Goal: Task Accomplishment & Management: Complete application form

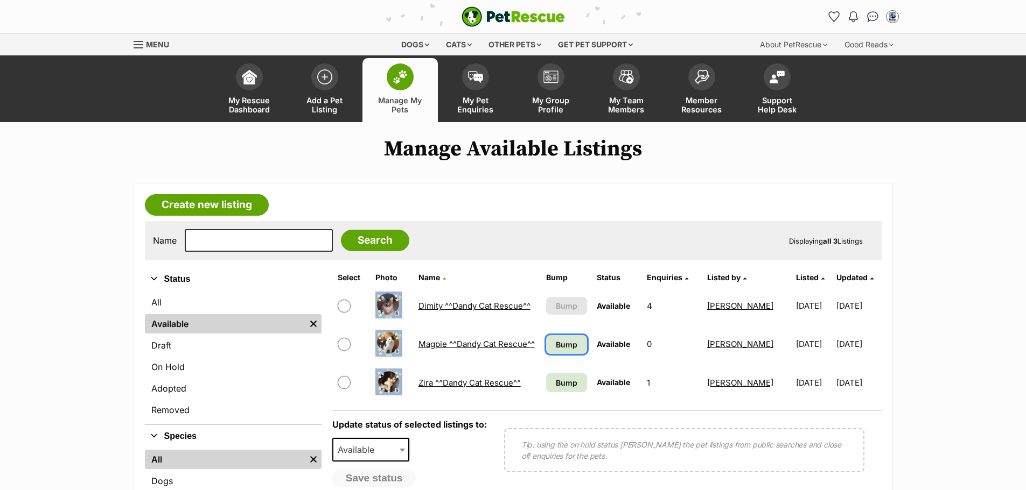
click at [556, 346] on span "Bump" at bounding box center [567, 344] width 22 height 11
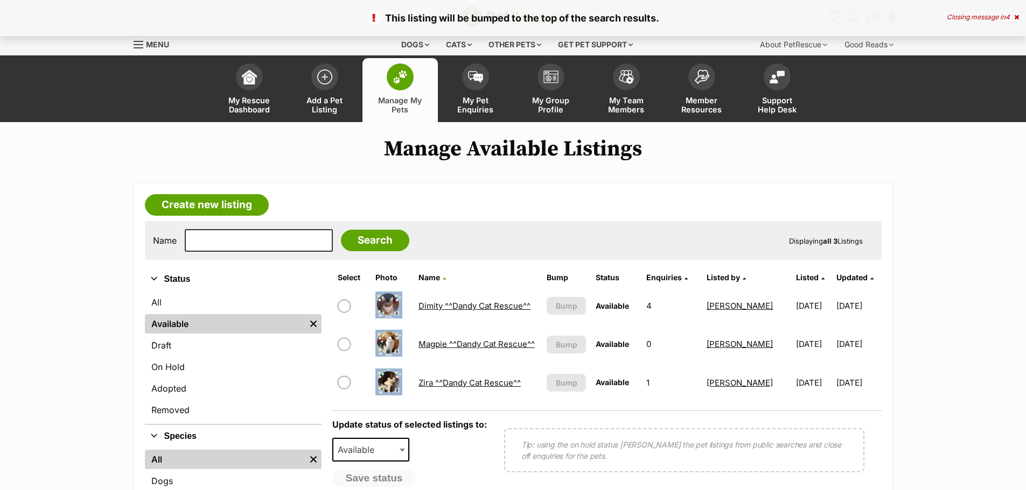
click at [466, 306] on link "Dimity ^^Dandy Cat Rescue^^" at bounding box center [474, 306] width 112 height 10
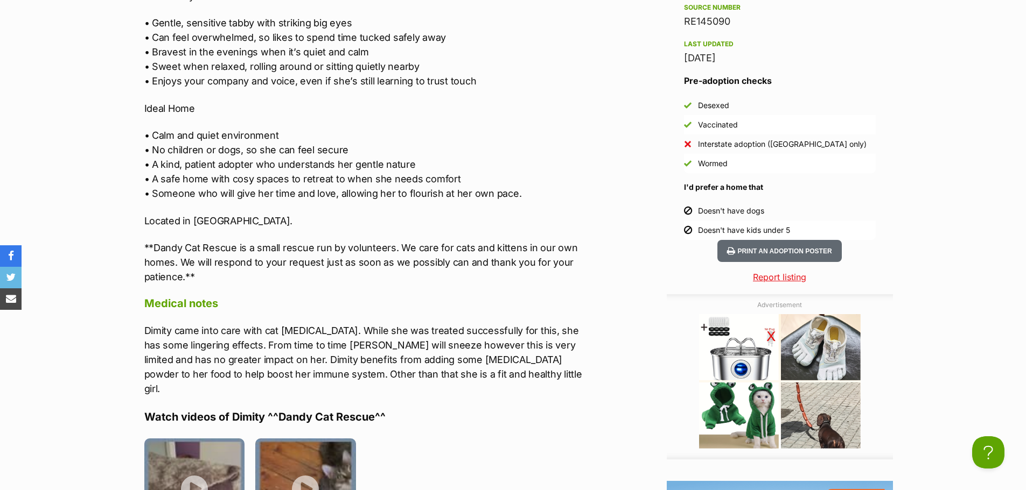
scroll to position [915, 0]
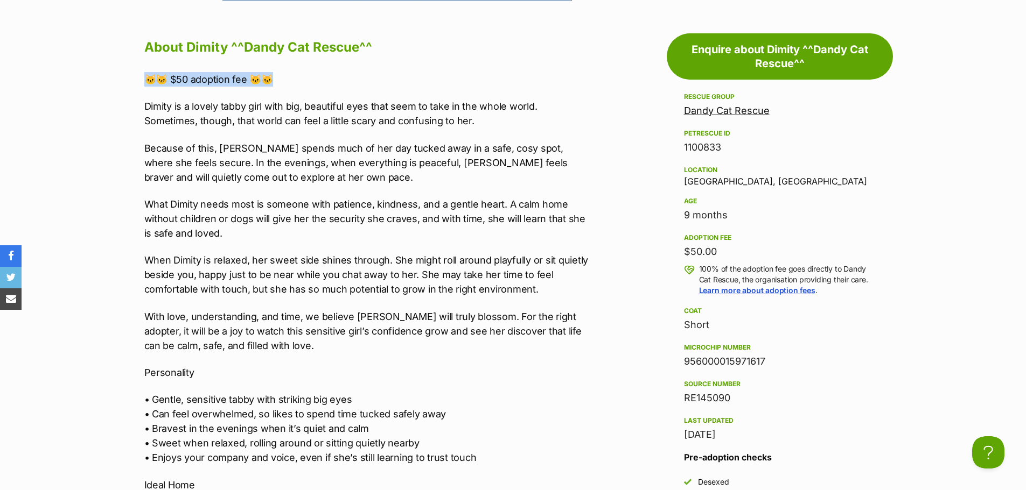
drag, startPoint x: 145, startPoint y: 79, endPoint x: 319, endPoint y: 82, distance: 173.4
click at [319, 82] on p "🐱🐱 $50 adoption fee 🐱🐱" at bounding box center [366, 79] width 445 height 15
copy p "🐱🐱 $50 adoption fee 🐱🐱"
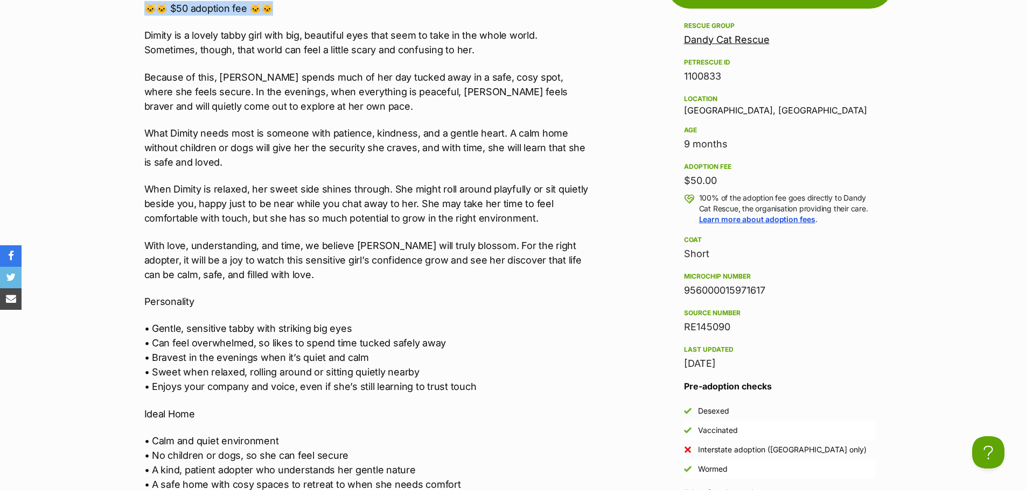
scroll to position [1238, 0]
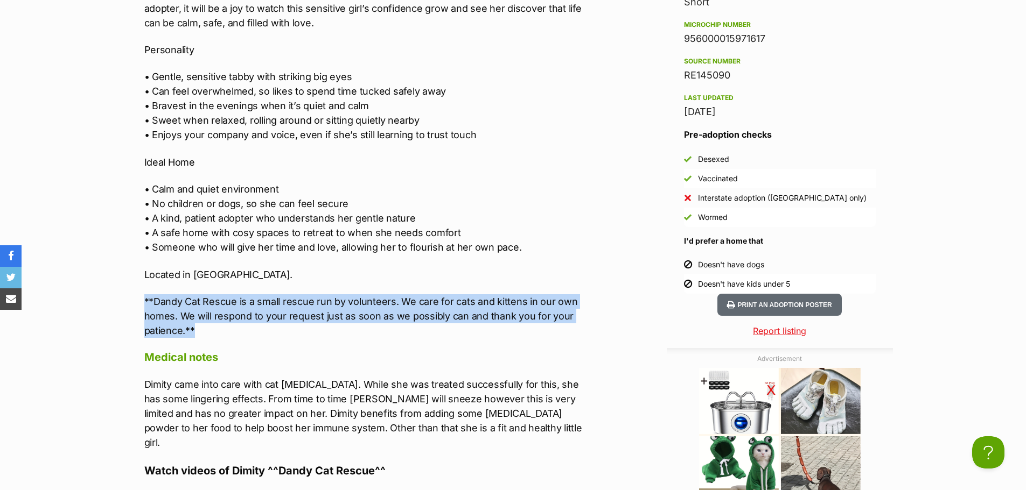
drag, startPoint x: 144, startPoint y: 298, endPoint x: 215, endPoint y: 331, distance: 79.0
click at [215, 331] on p "**Dandy Cat Rescue is a small rescue run by volunteers. We care for cats and ki…" at bounding box center [366, 317] width 445 height 44
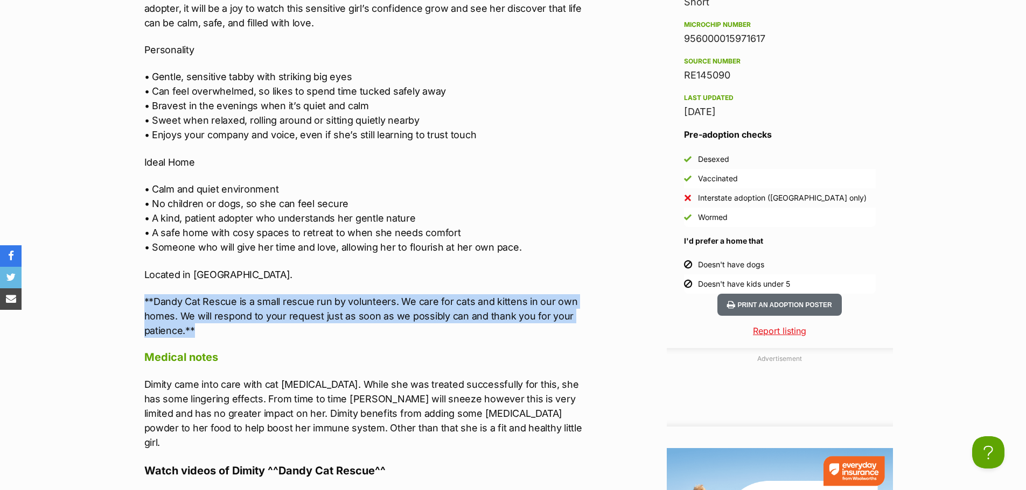
copy p "**Dandy Cat Rescue is a small rescue run by volunteers. We care for cats and ki…"
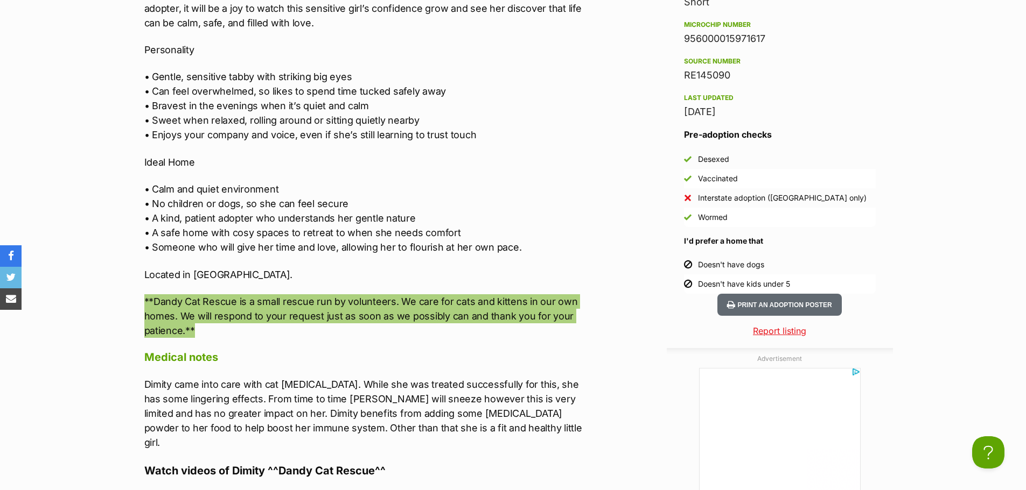
scroll to position [0, 0]
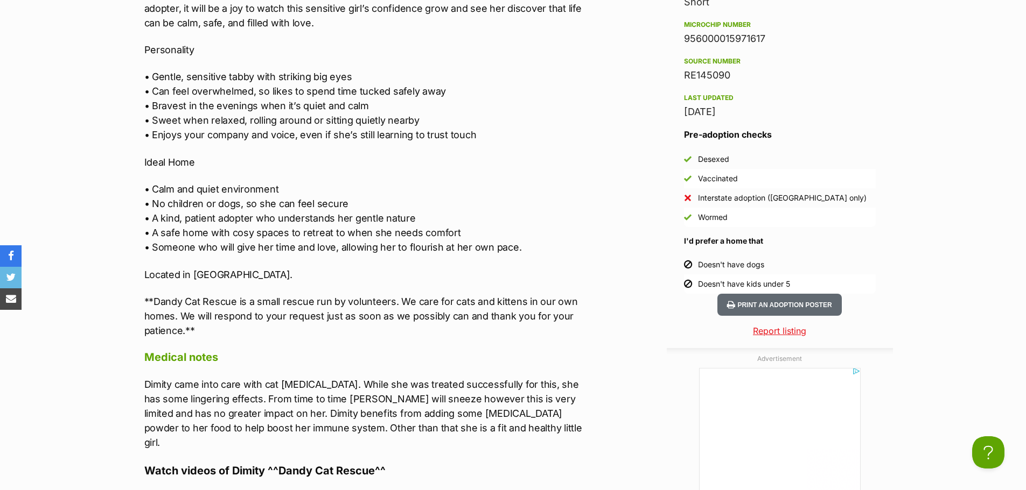
click at [535, 169] on p "Ideal Home" at bounding box center [366, 162] width 445 height 15
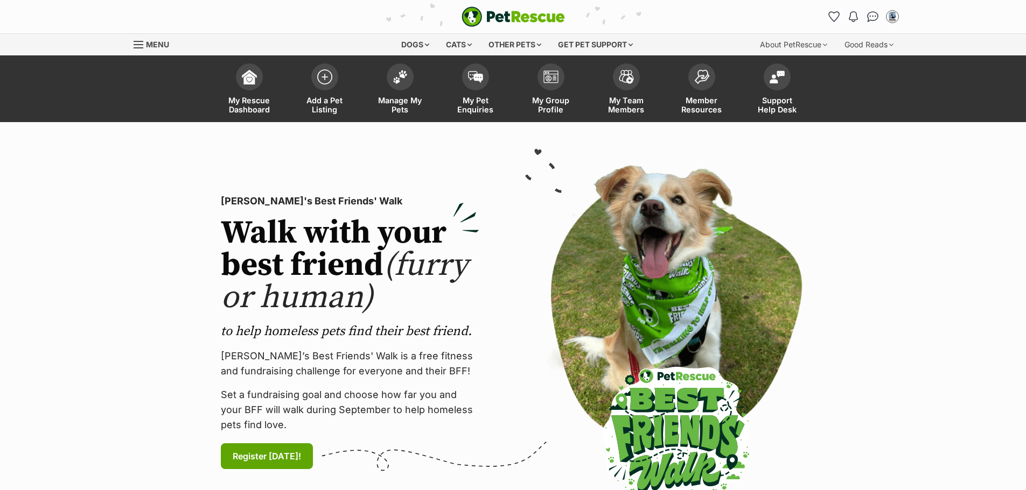
click at [321, 75] on img at bounding box center [324, 76] width 15 height 15
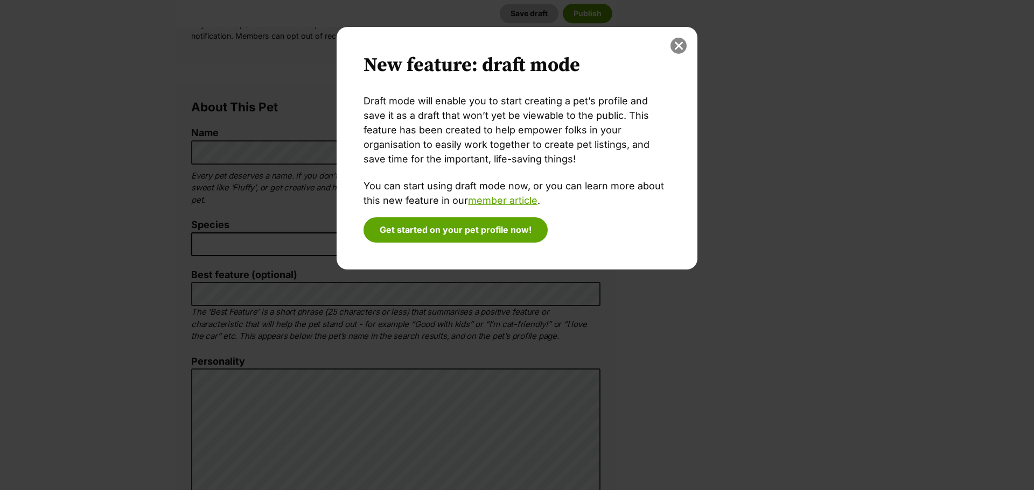
click at [679, 44] on button "close" at bounding box center [678, 46] width 16 height 16
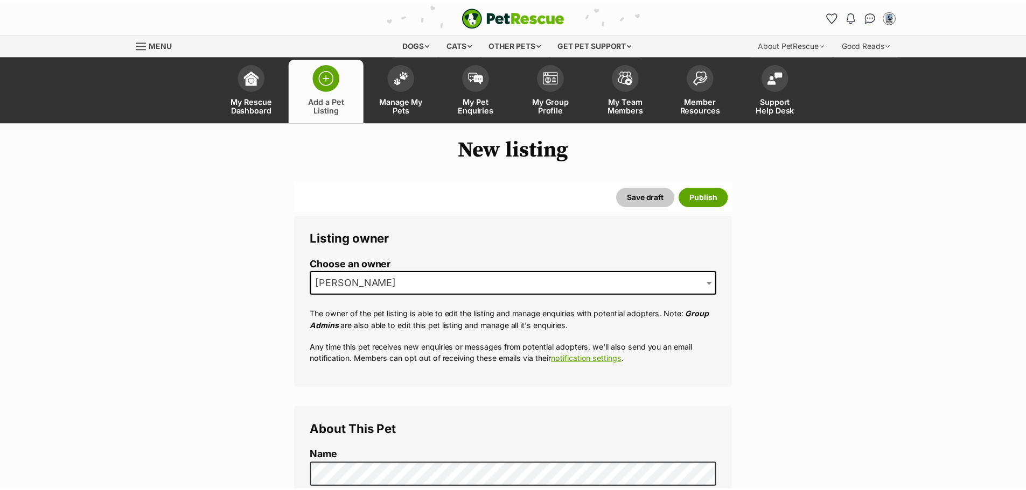
scroll to position [323, 0]
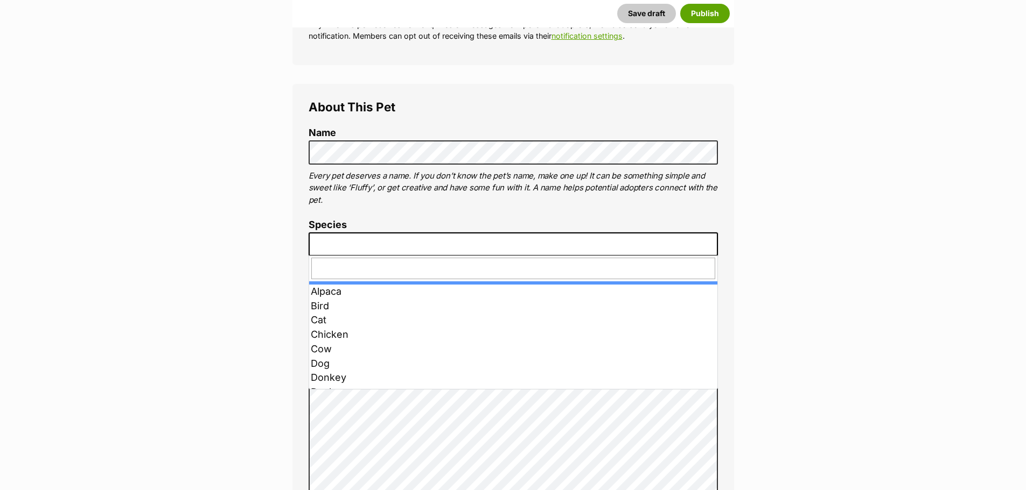
click at [366, 241] on span at bounding box center [513, 245] width 409 height 24
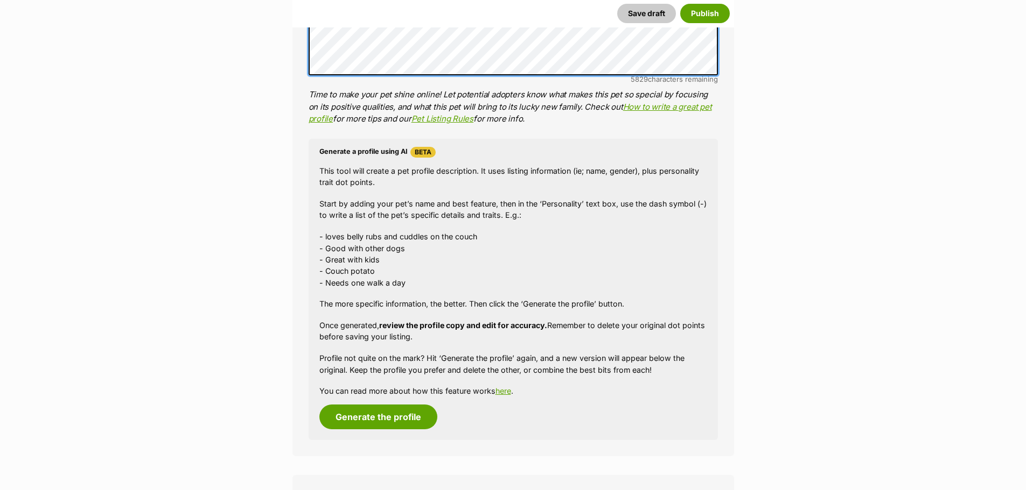
scroll to position [1400, 0]
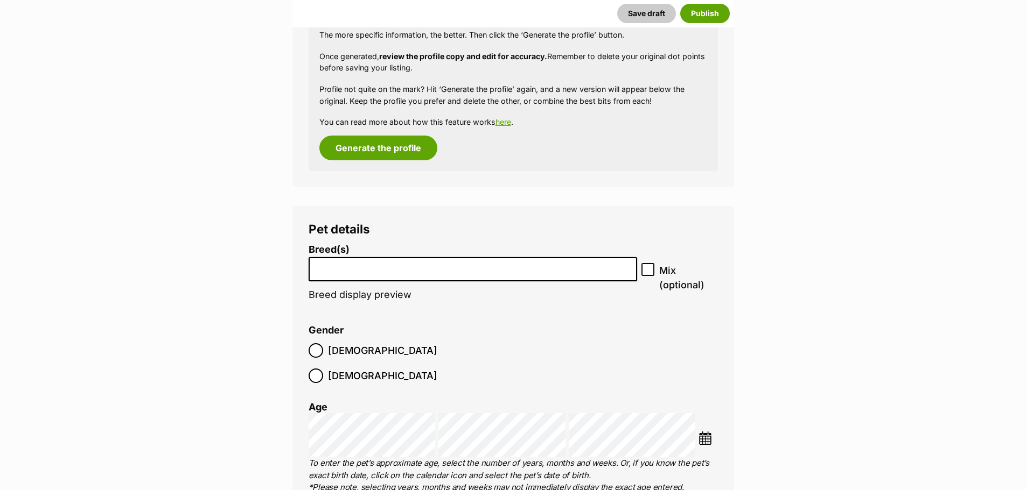
click at [416, 266] on input "search" at bounding box center [472, 266] width 321 height 11
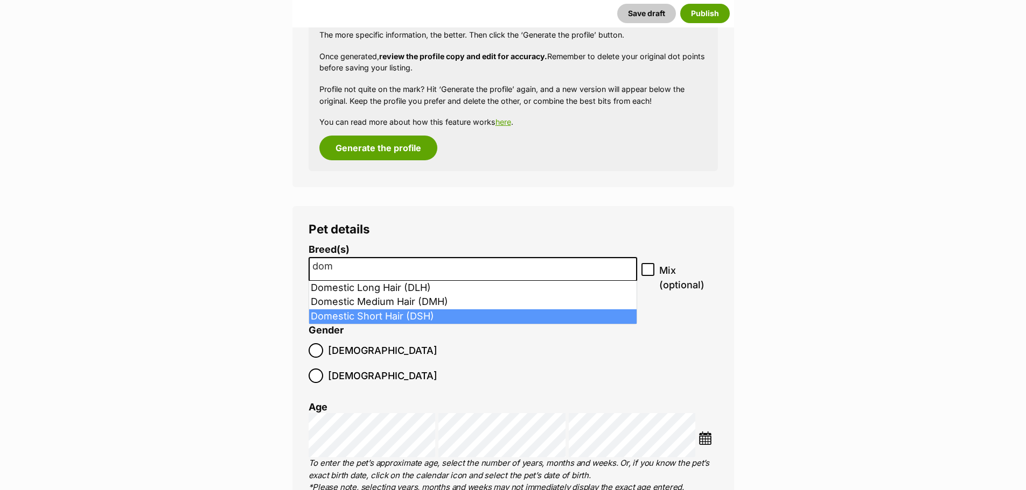
type input "dom"
select select "252102"
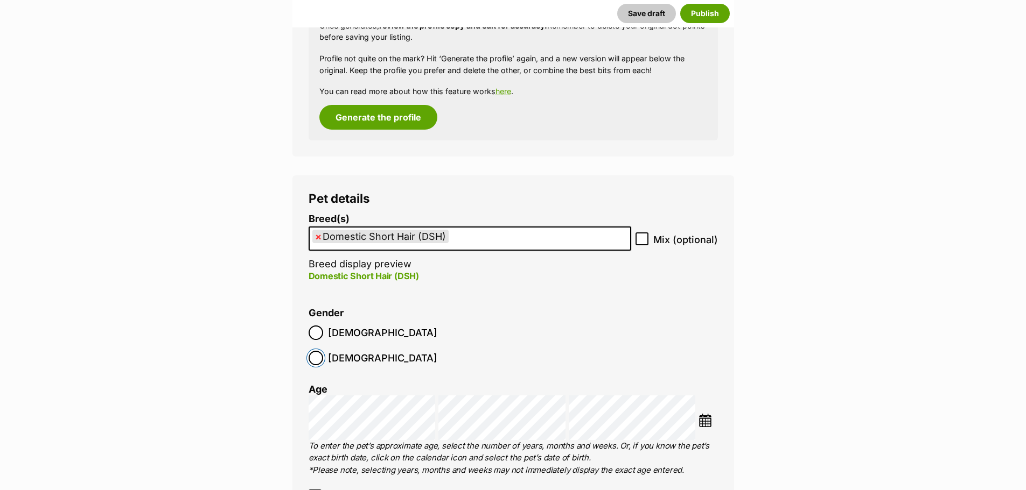
scroll to position [1454, 0]
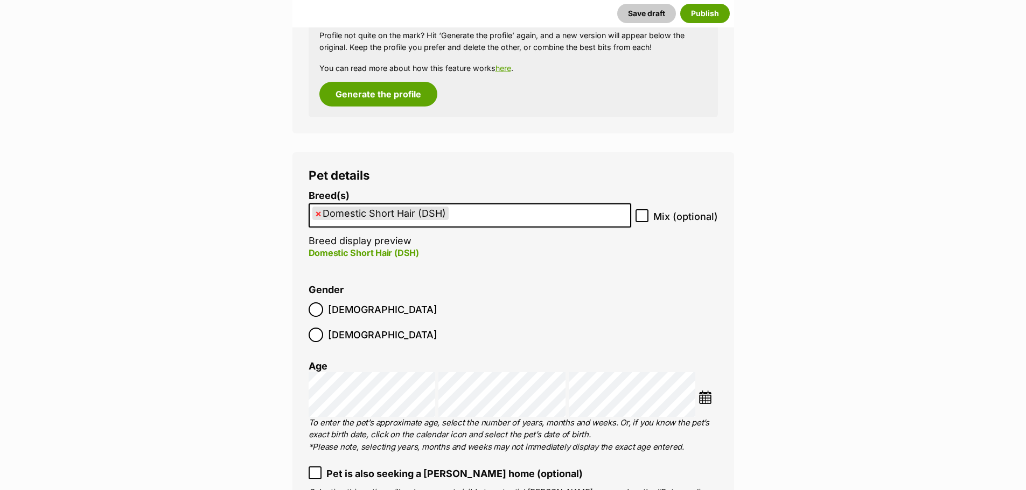
click at [699, 391] on img at bounding box center [704, 397] width 13 height 13
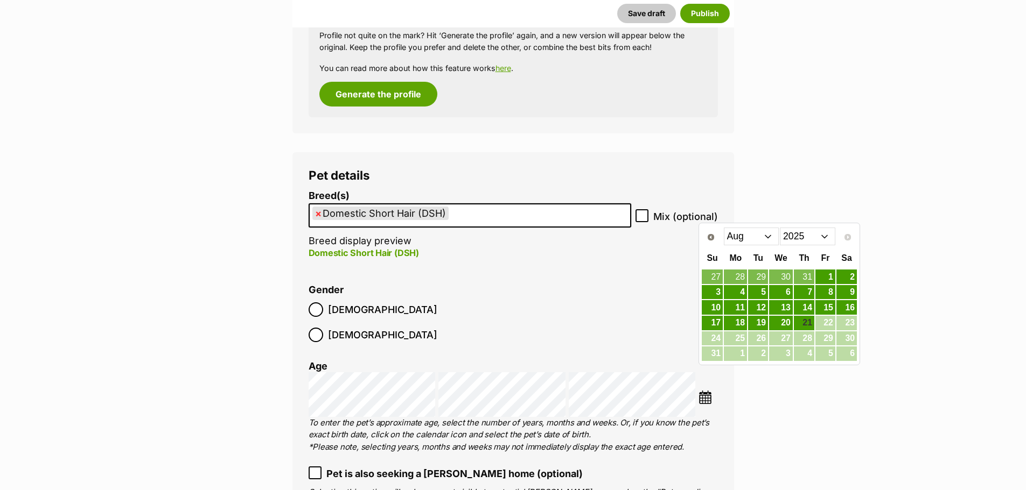
click at [768, 240] on select "Jan Feb Mar Apr May Jun Jul Aug" at bounding box center [751, 236] width 55 height 17
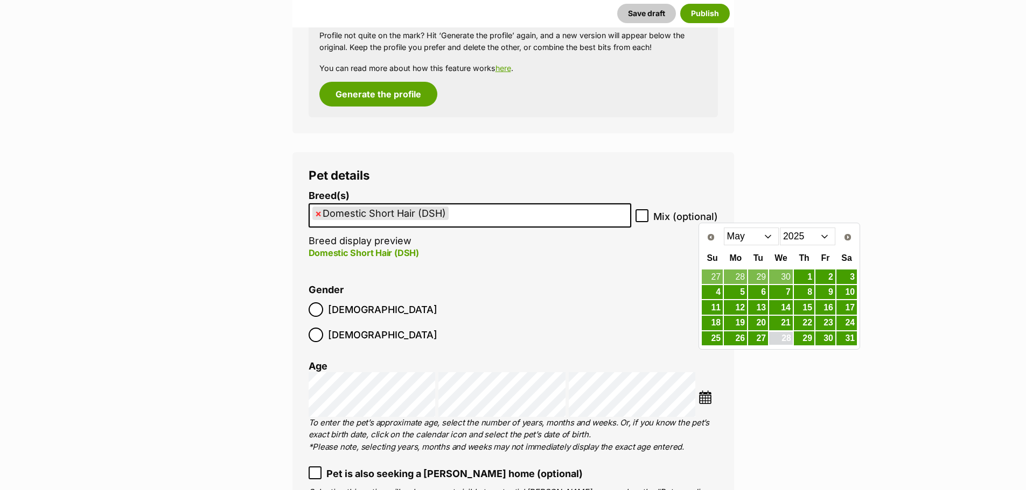
click at [788, 335] on link "28" at bounding box center [781, 338] width 24 height 13
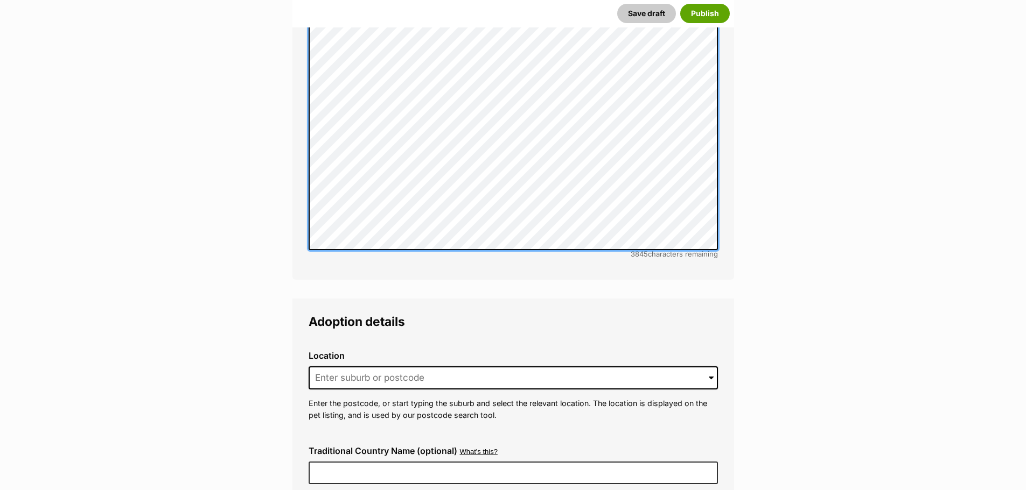
scroll to position [2638, 0]
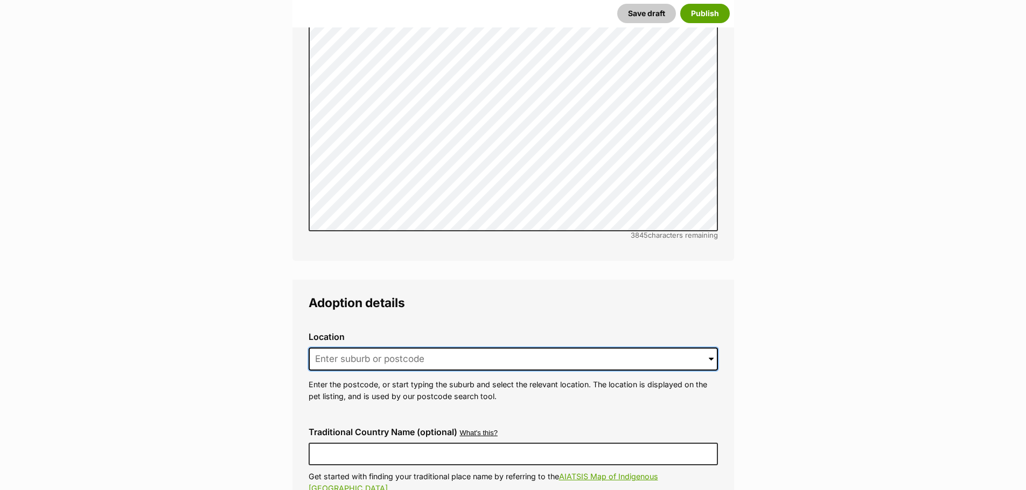
click at [340, 348] on input at bounding box center [513, 360] width 409 height 24
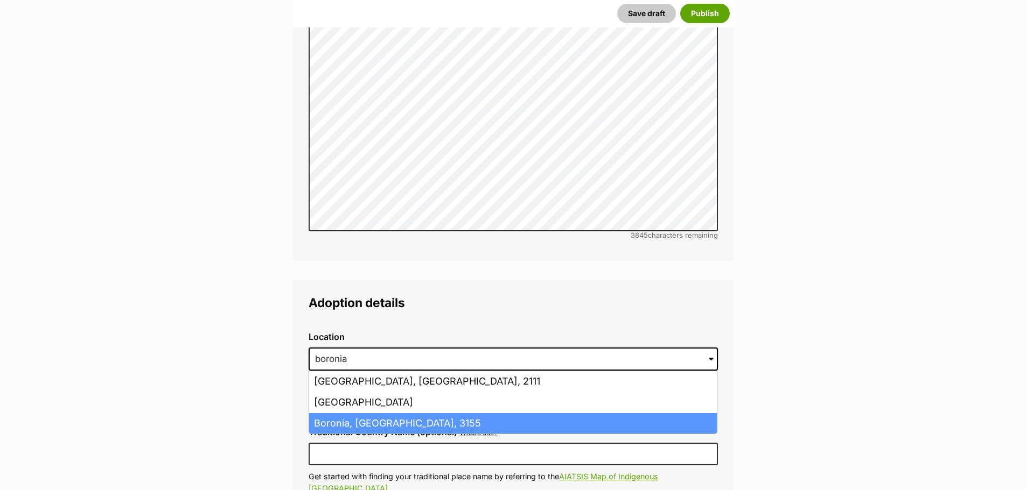
click at [372, 414] on li "Boronia, Victoria, 3155" at bounding box center [513, 424] width 408 height 21
type input "Boronia, Victoria, 3155"
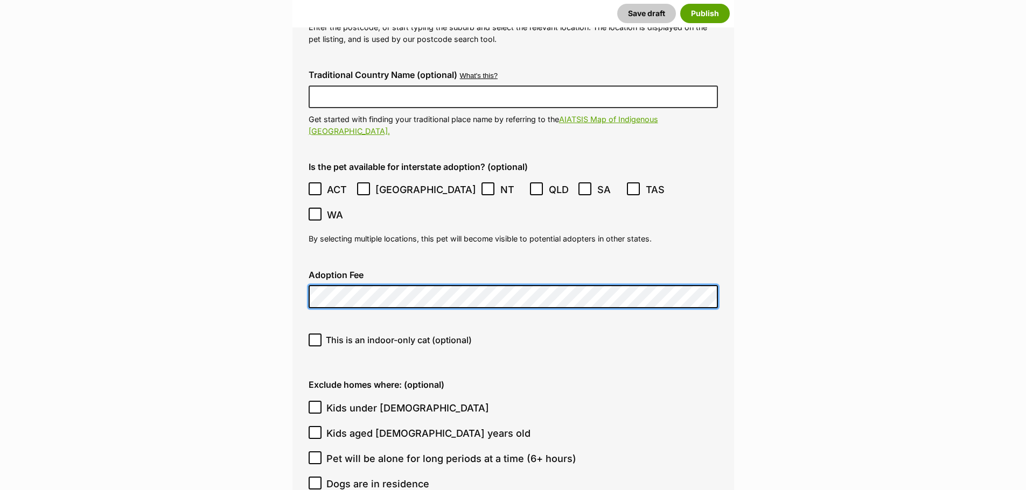
scroll to position [3015, 0]
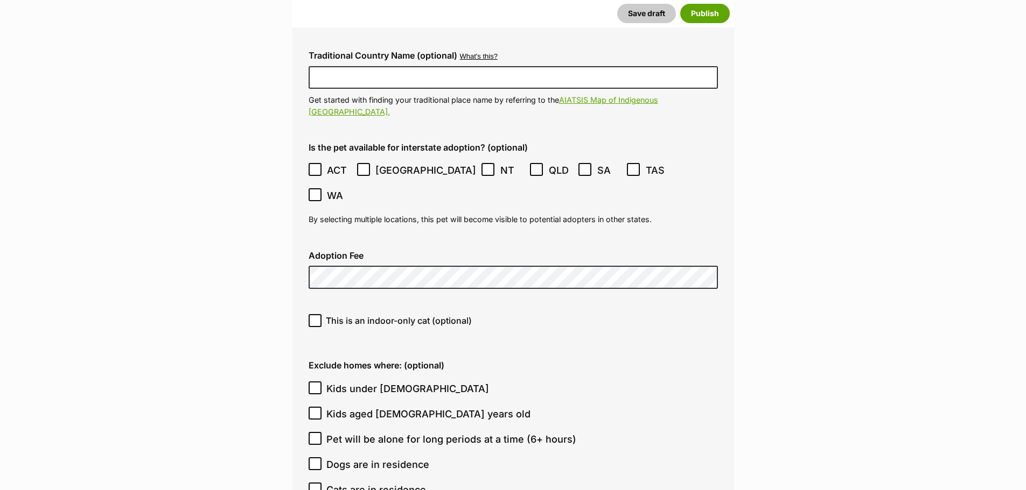
click at [314, 319] on icon at bounding box center [315, 321] width 6 height 5
click at [314, 314] on input "This is an indoor-only cat (optional)" at bounding box center [315, 320] width 13 height 13
checkbox input "true"
click at [318, 384] on icon at bounding box center [315, 388] width 8 height 8
click at [318, 382] on input "Kids under 5 years old" at bounding box center [315, 388] width 13 height 13
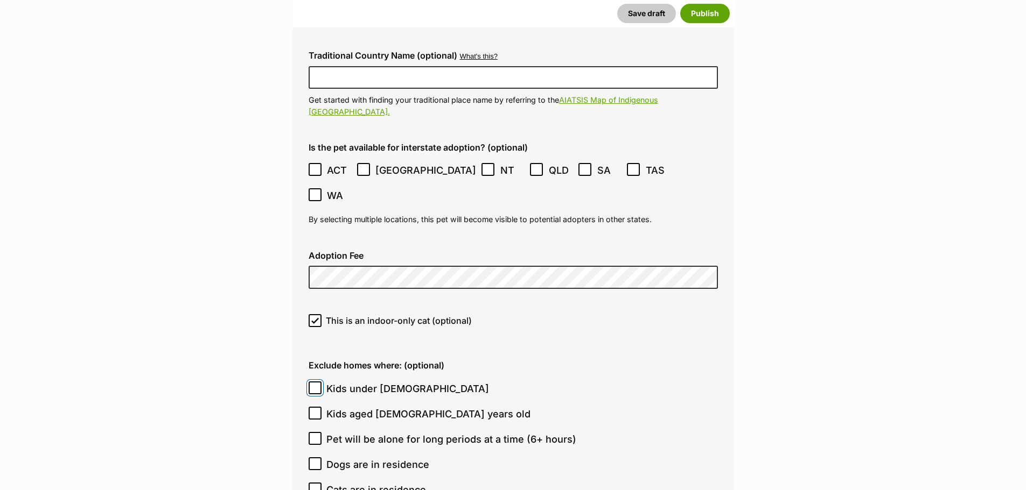
checkbox input "true"
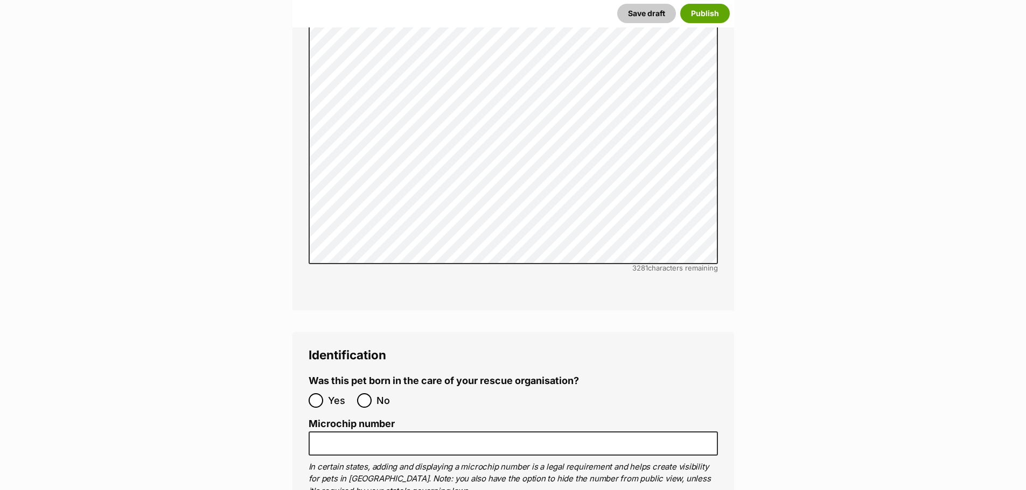
scroll to position [3661, 0]
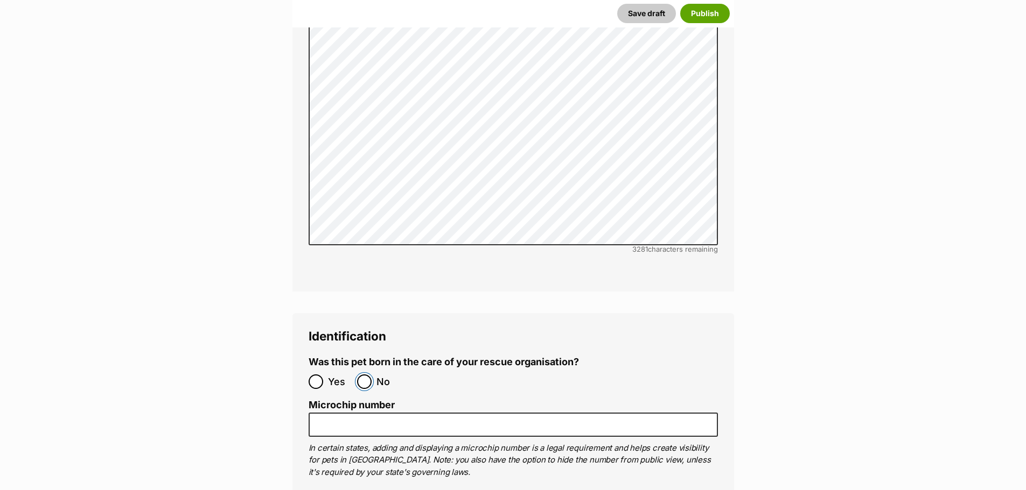
click at [365, 375] on input "No" at bounding box center [364, 382] width 15 height 15
radio input "true"
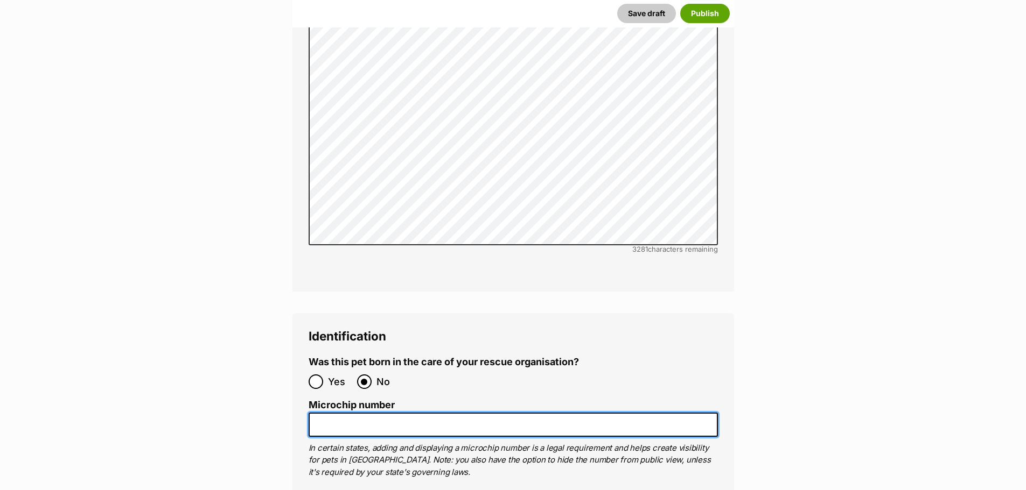
click at [367, 413] on input "Microchip number" at bounding box center [513, 425] width 409 height 24
paste input "956000017235017"
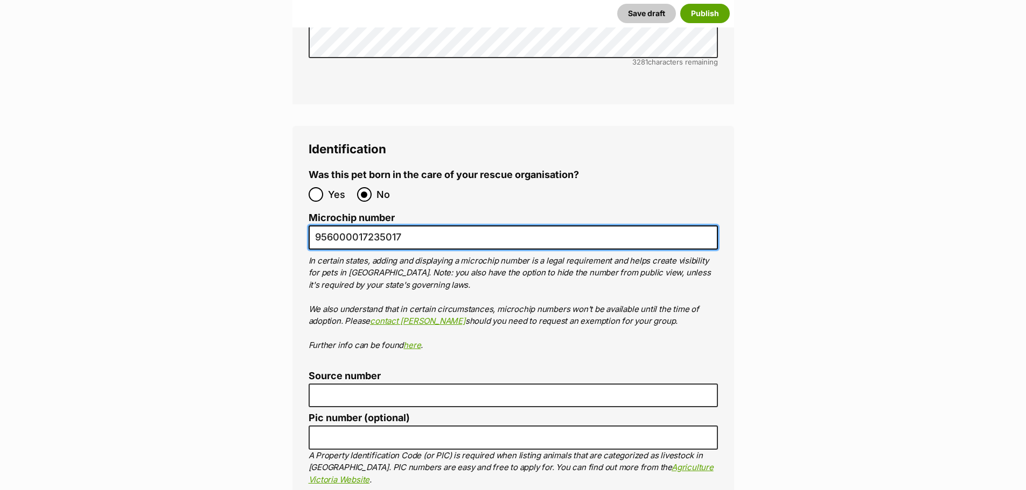
scroll to position [3877, 0]
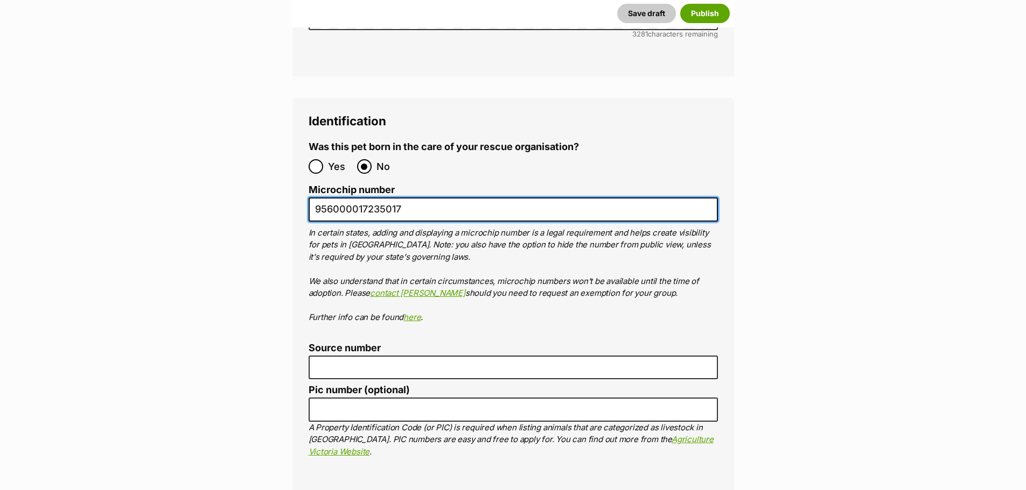
type input "956000017235017"
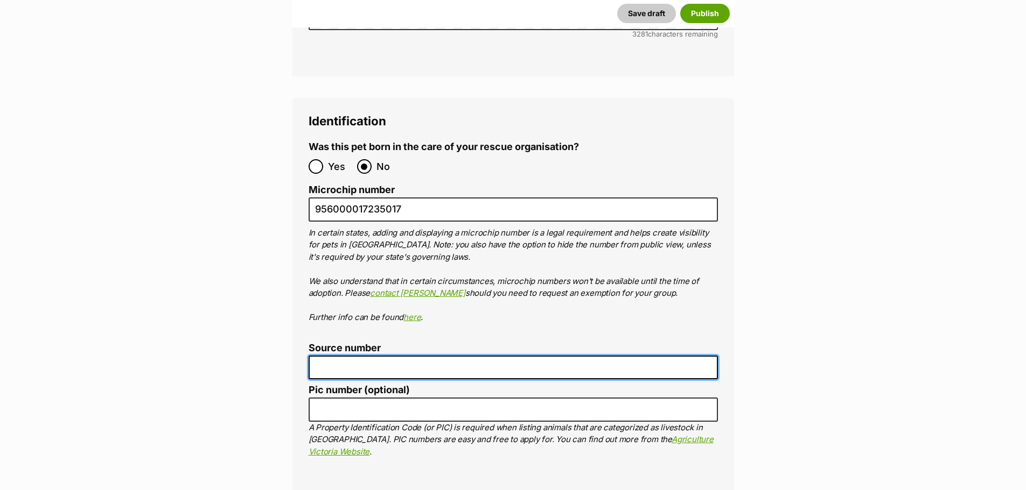
drag, startPoint x: 334, startPoint y: 291, endPoint x: 346, endPoint y: 299, distance: 14.2
click at [334, 356] on input "Source number" at bounding box center [513, 368] width 409 height 24
type input "RE145090"
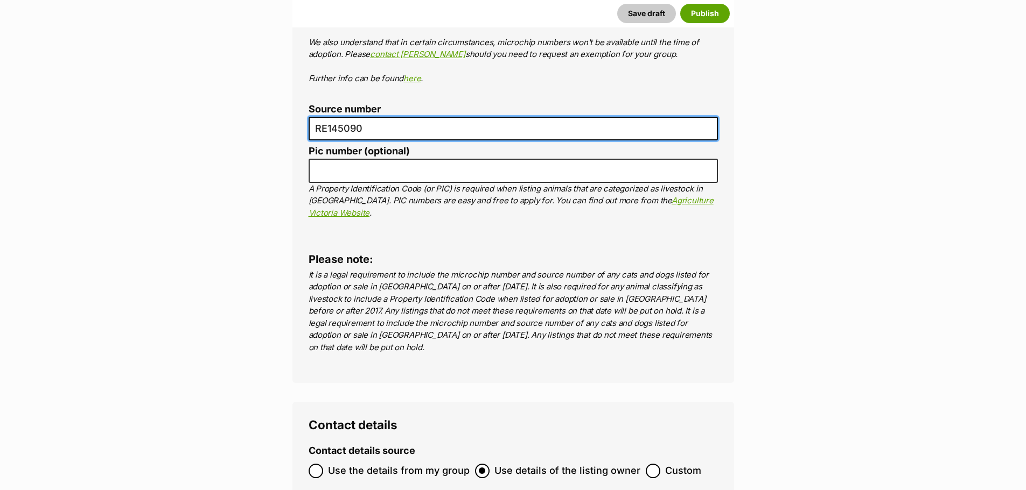
scroll to position [4146, 0]
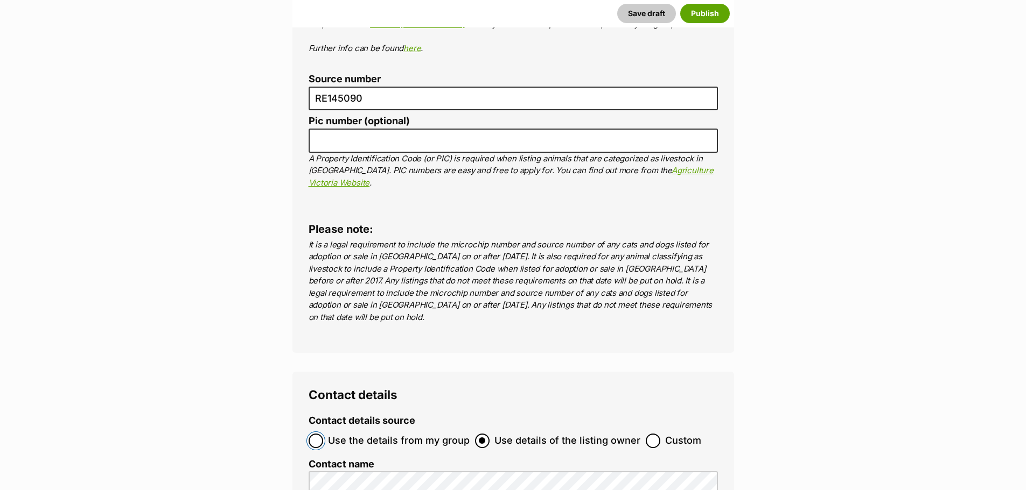
click at [316, 434] on input "Use the details from my group" at bounding box center [316, 441] width 15 height 15
radio input "true"
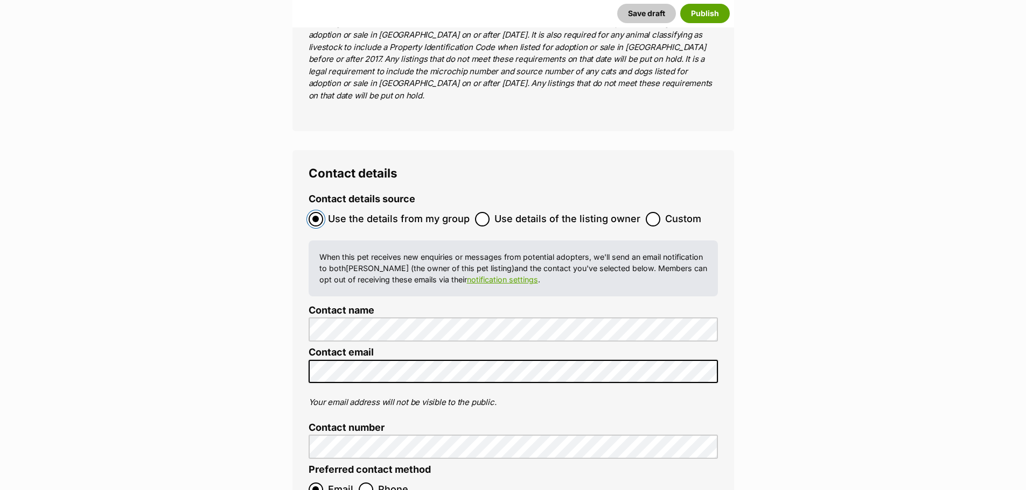
scroll to position [4469, 0]
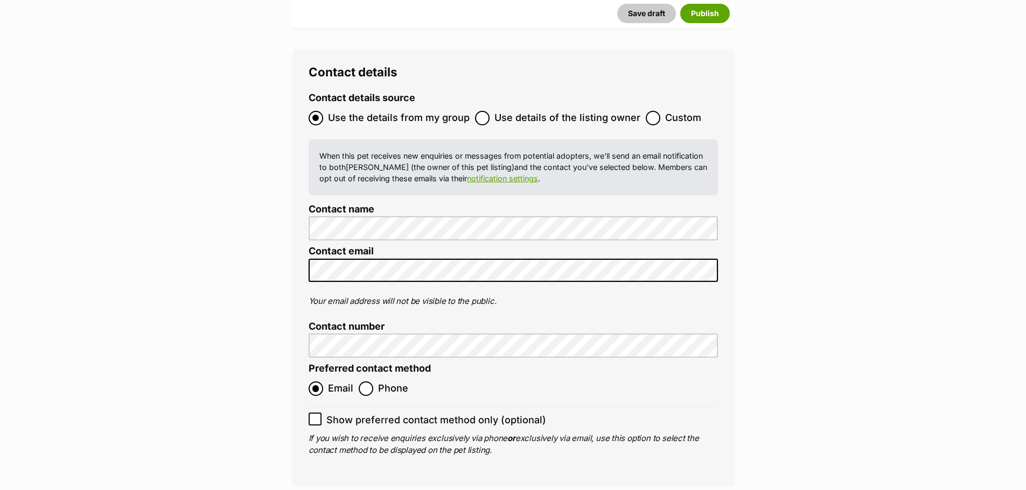
click at [315, 416] on icon at bounding box center [315, 420] width 8 height 8
click at [315, 413] on input "Show preferred contact method only (optional)" at bounding box center [315, 419] width 13 height 13
checkbox input "true"
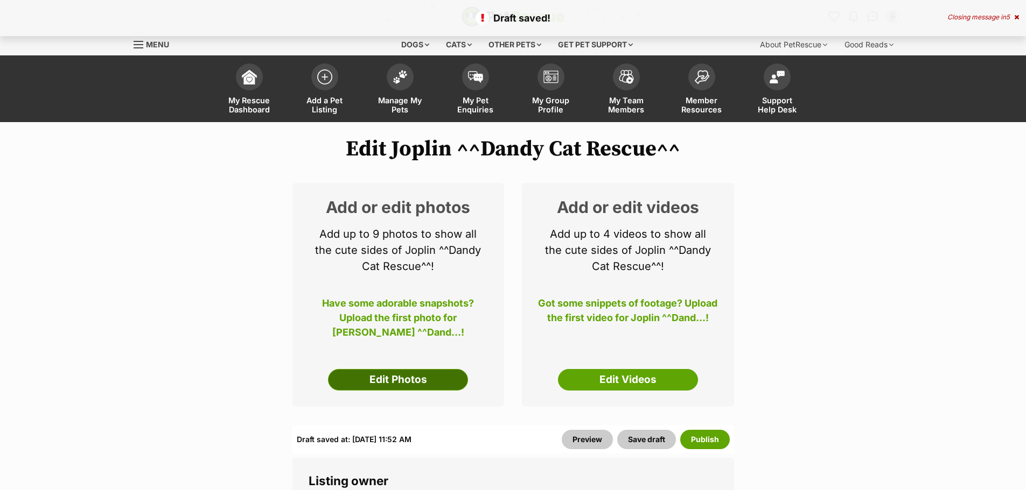
drag, startPoint x: 0, startPoint y: 0, endPoint x: 440, endPoint y: 379, distance: 580.7
click at [440, 379] on link "Edit Photos" at bounding box center [398, 380] width 140 height 22
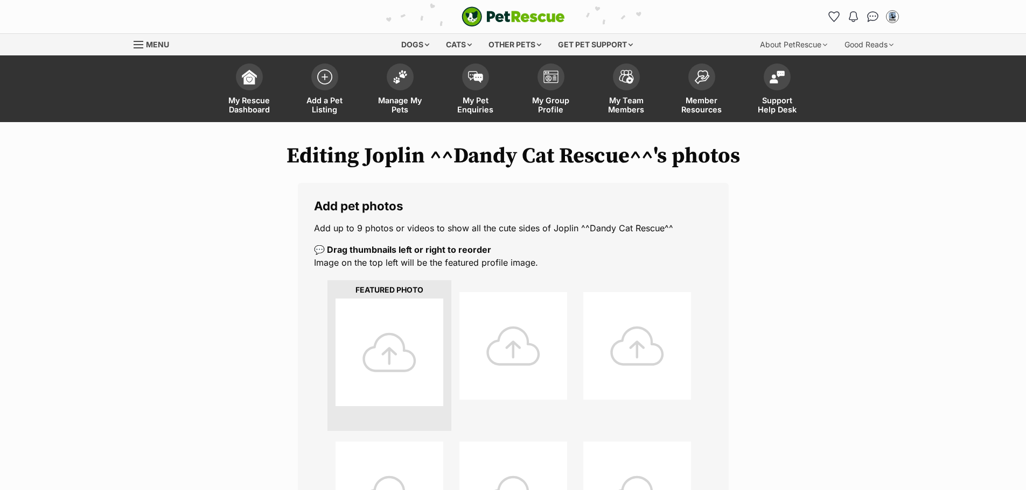
scroll to position [377, 0]
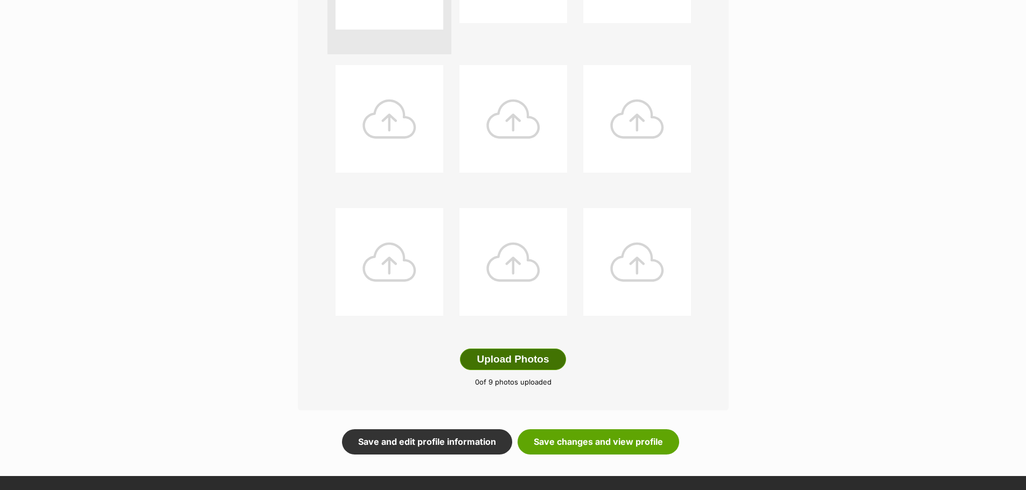
click at [520, 354] on button "Upload Photos" at bounding box center [513, 360] width 106 height 22
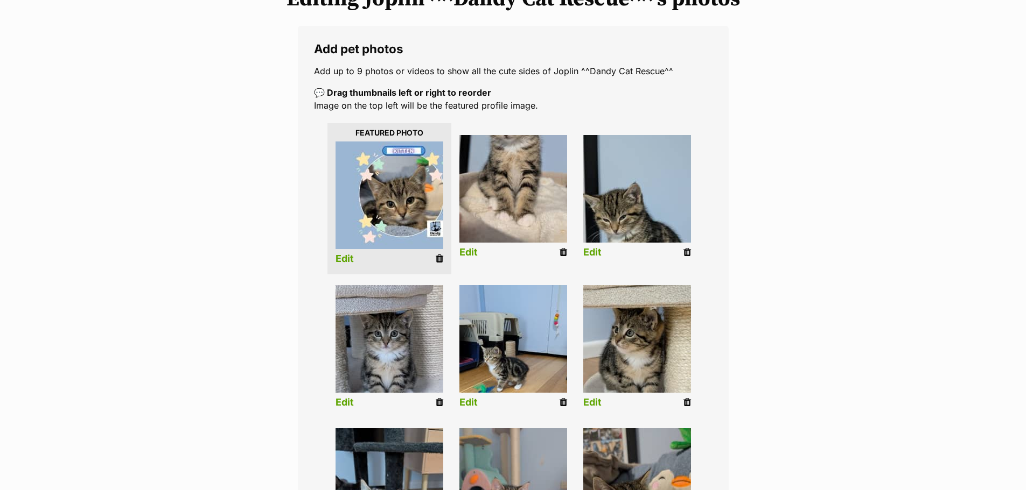
scroll to position [108, 0]
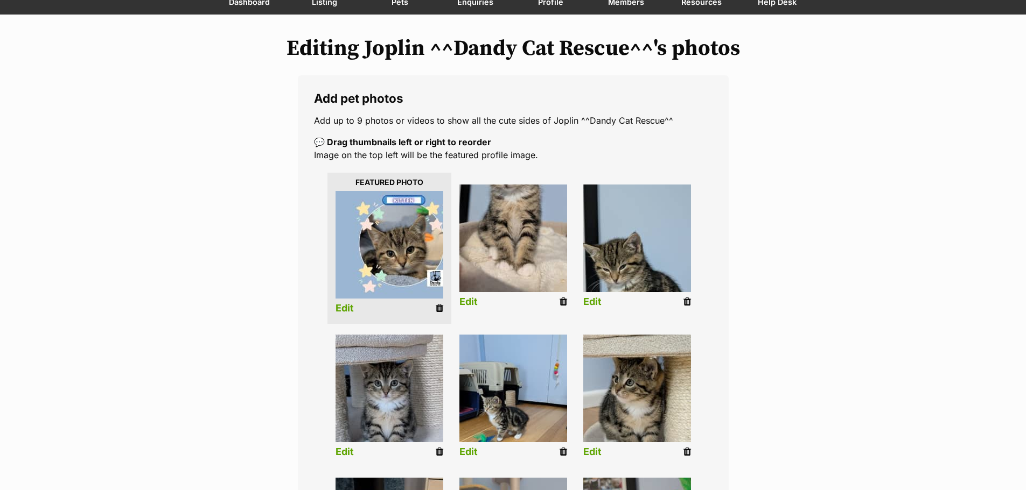
click at [352, 308] on link "Edit" at bounding box center [344, 308] width 18 height 11
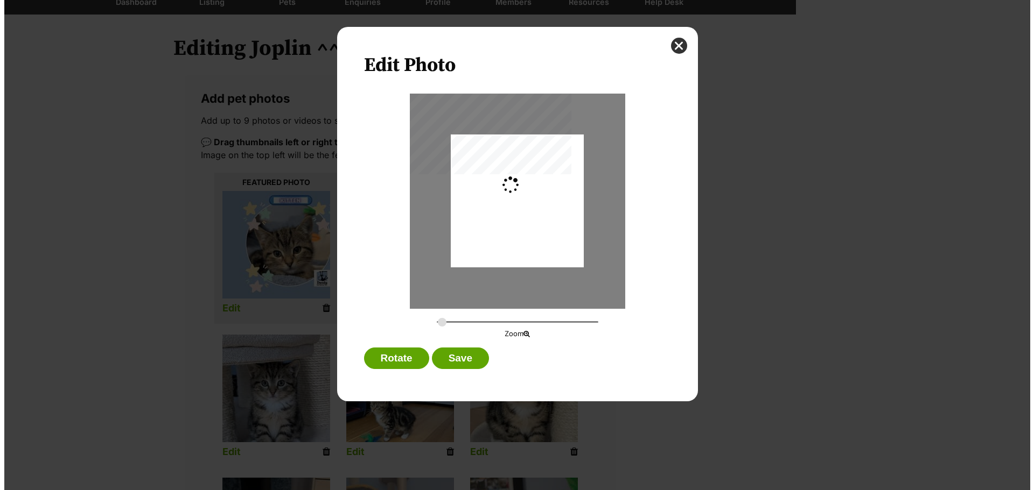
scroll to position [0, 0]
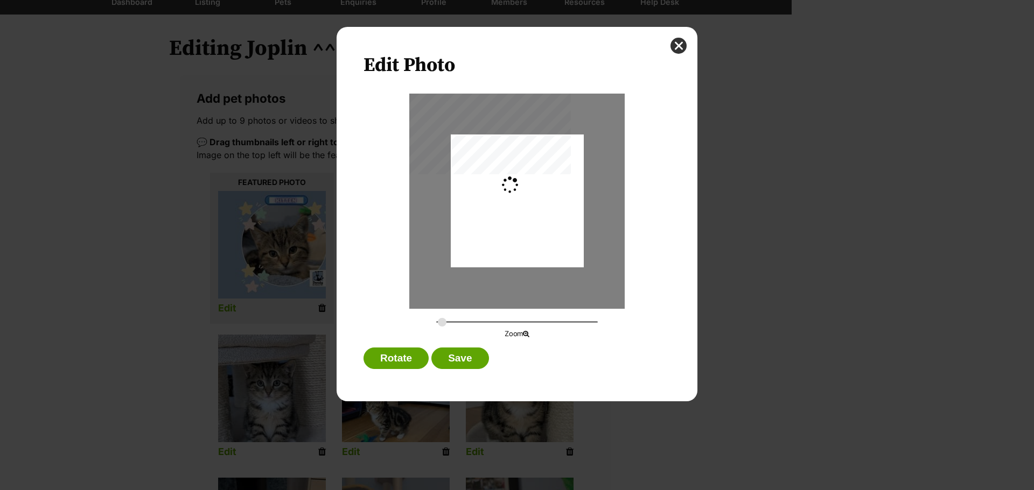
type input "0.3276"
click at [561, 241] on div "Dialog Window - Close (Press escape to close)" at bounding box center [513, 201] width 159 height 133
drag, startPoint x: 477, startPoint y: 358, endPoint x: 558, endPoint y: 362, distance: 81.4
click at [478, 358] on button "Save" at bounding box center [459, 359] width 57 height 22
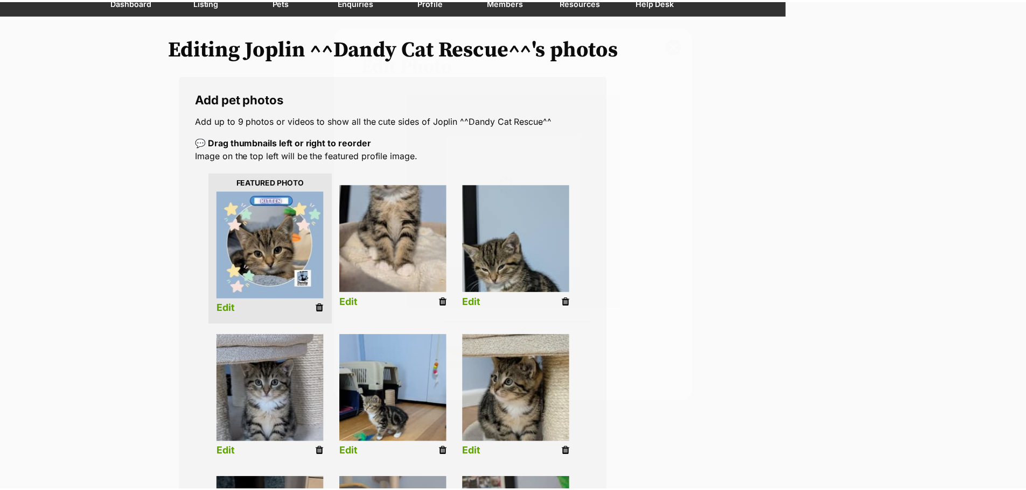
scroll to position [108, 0]
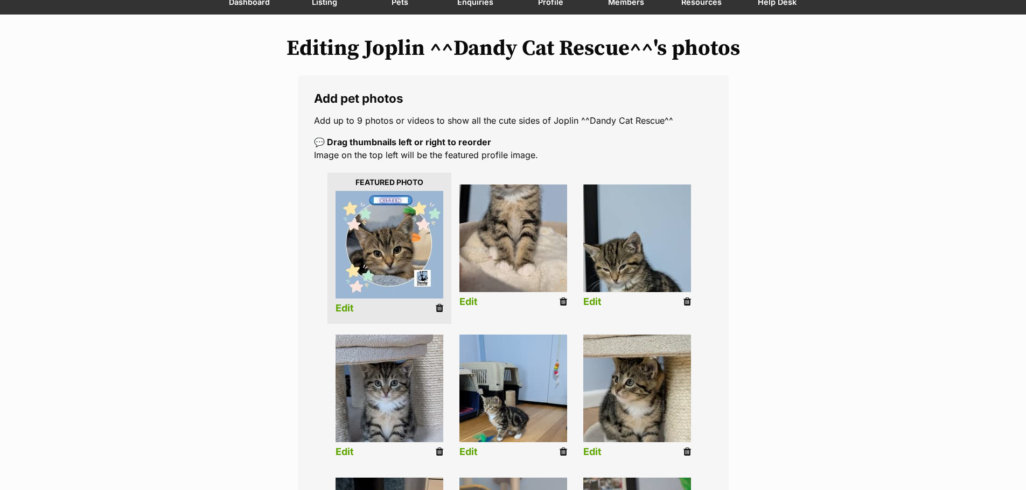
click at [468, 302] on link "Edit" at bounding box center [468, 302] width 18 height 11
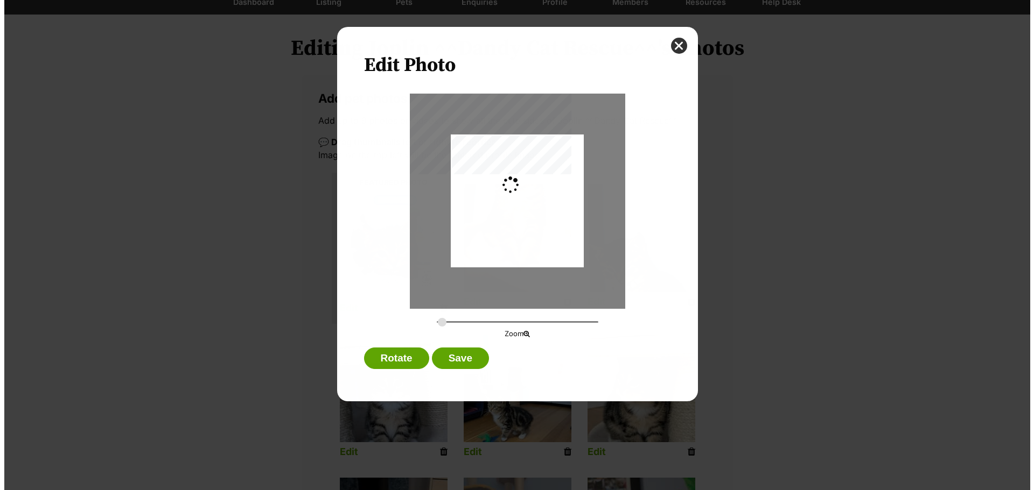
scroll to position [0, 0]
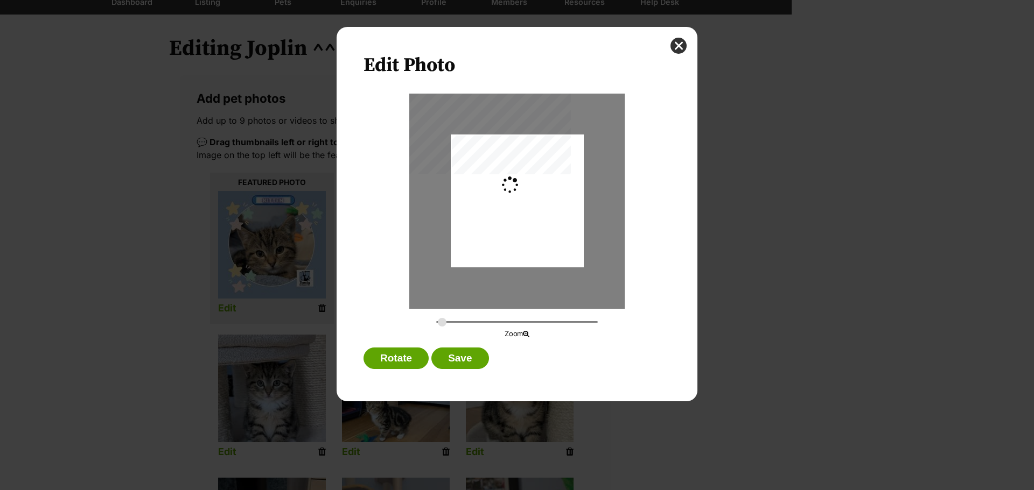
type input "0.2744"
drag, startPoint x: 551, startPoint y: 178, endPoint x: 548, endPoint y: 219, distance: 41.6
click at [548, 219] on div "Dialog Window - Close (Press escape to close)" at bounding box center [517, 242] width 133 height 236
drag, startPoint x: 477, startPoint y: 354, endPoint x: 536, endPoint y: 361, distance: 59.1
click at [479, 355] on button "Save" at bounding box center [459, 359] width 57 height 22
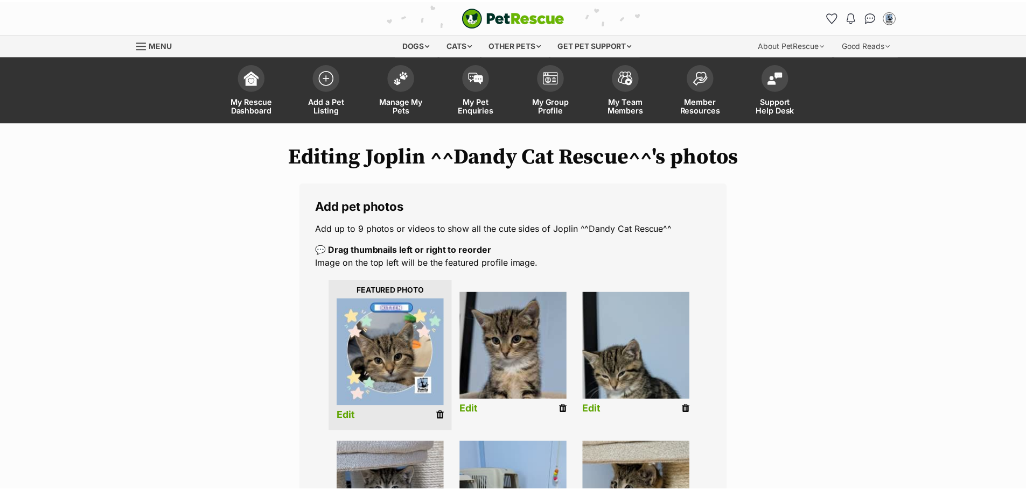
scroll to position [108, 0]
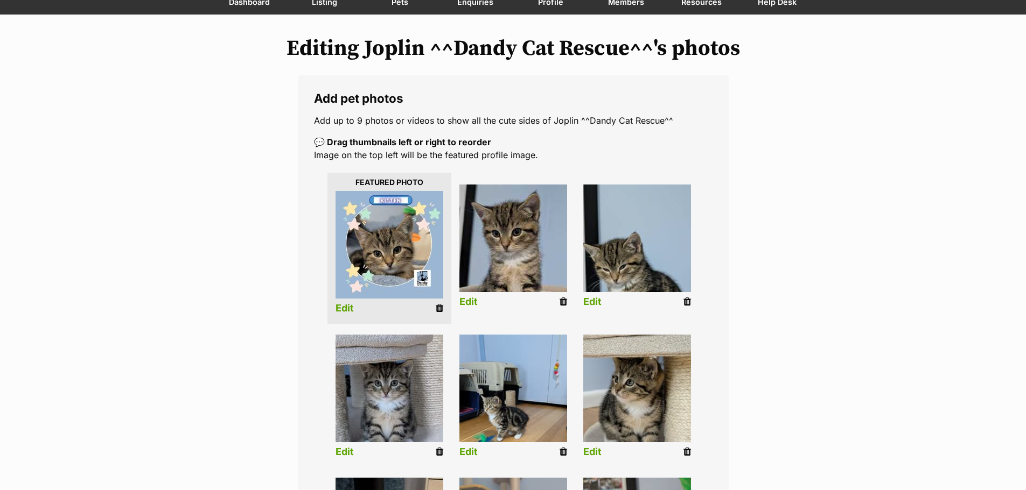
click at [591, 305] on link "Edit" at bounding box center [592, 302] width 18 height 11
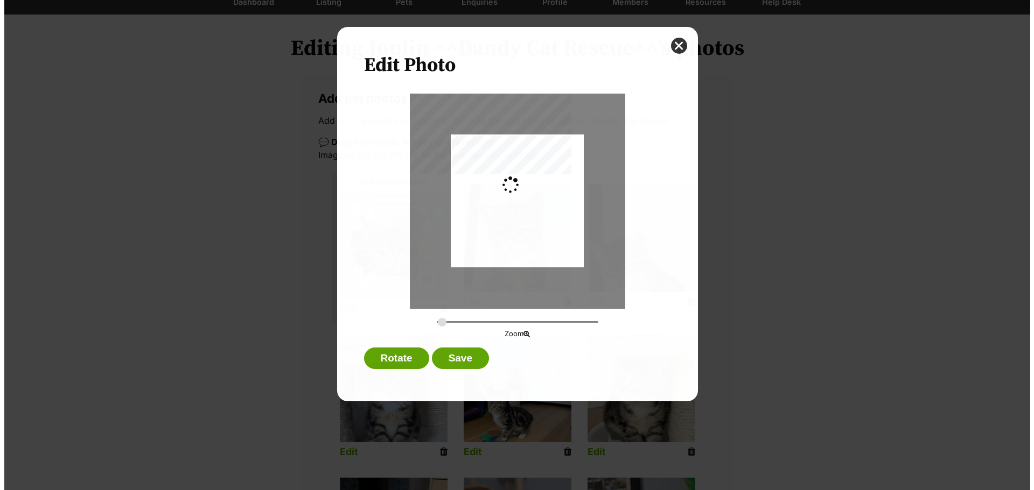
scroll to position [0, 0]
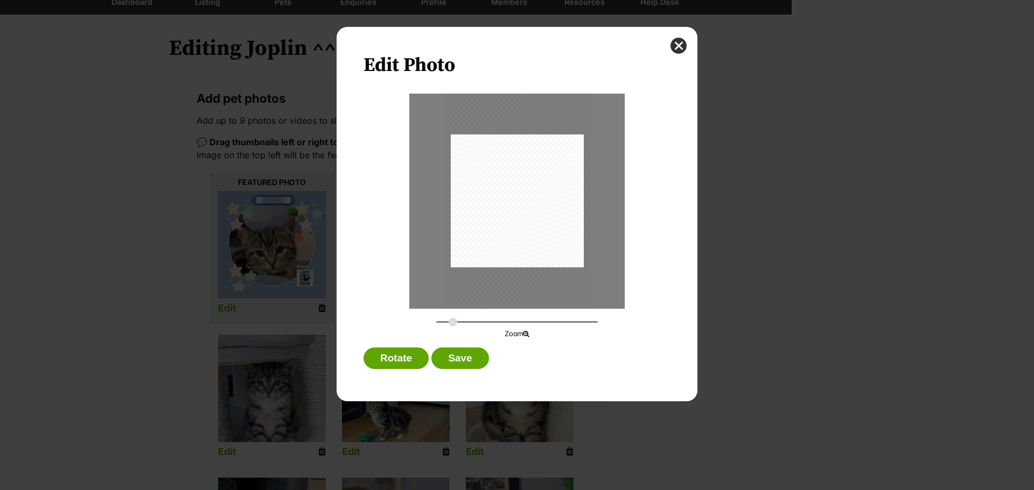
drag, startPoint x: 444, startPoint y: 324, endPoint x: 453, endPoint y: 324, distance: 8.6
type input "0.3737"
click at [453, 324] on input "Dialog Window - Close (Press escape to close)" at bounding box center [517, 322] width 162 height 10
drag, startPoint x: 547, startPoint y: 242, endPoint x: 573, endPoint y: 240, distance: 25.9
click at [573, 240] on div "Dialog Window - Close (Press escape to close)" at bounding box center [540, 219] width 181 height 322
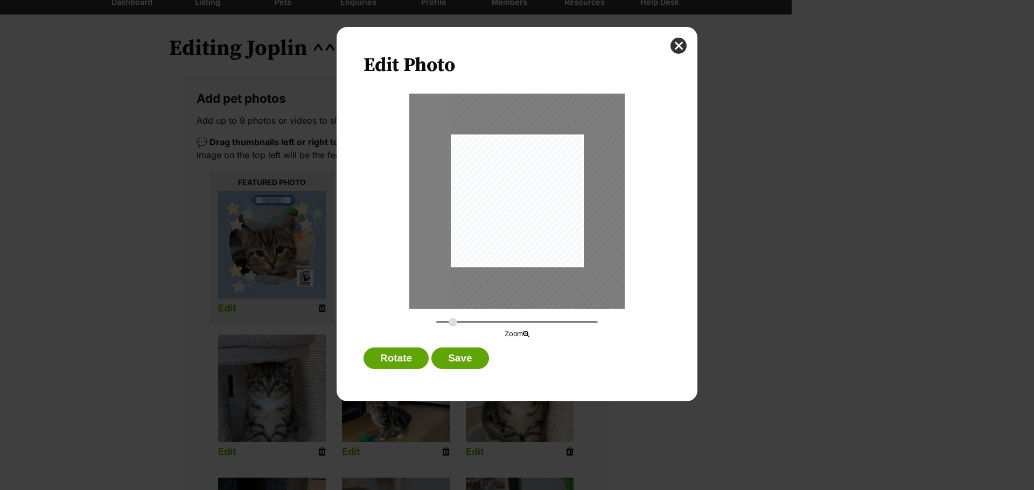
drag, startPoint x: 471, startPoint y: 365, endPoint x: 502, endPoint y: 364, distance: 31.2
click at [475, 365] on button "Save" at bounding box center [459, 359] width 57 height 22
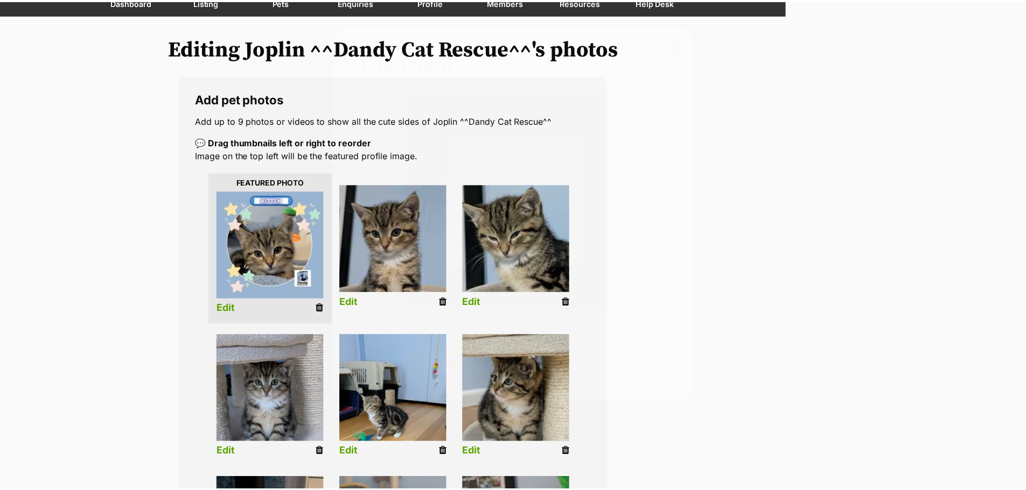
scroll to position [108, 0]
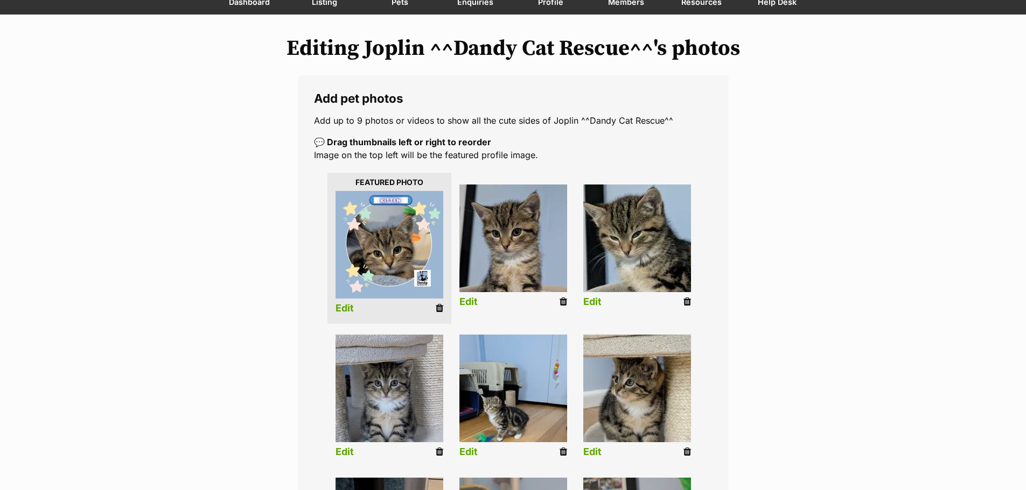
click at [686, 302] on icon at bounding box center [687, 302] width 8 height 10
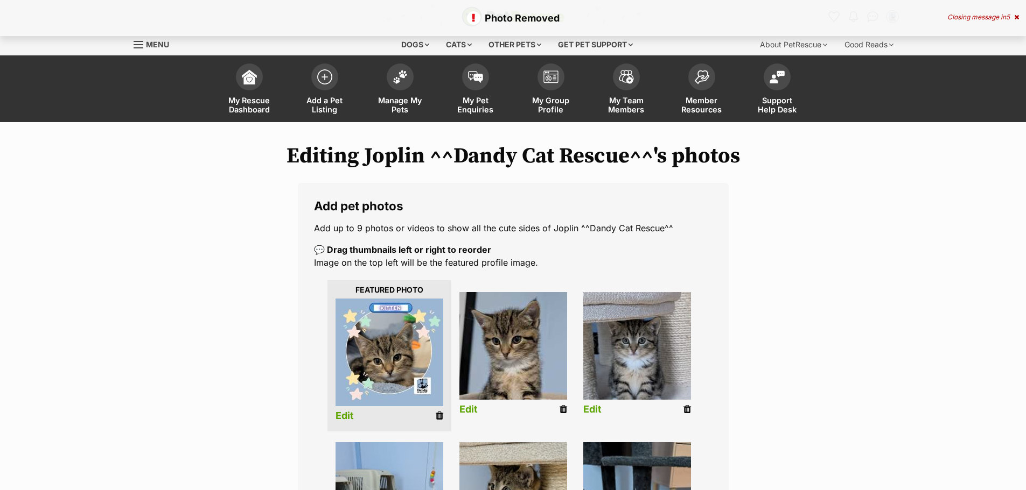
click at [600, 411] on link "Edit" at bounding box center [592, 409] width 18 height 11
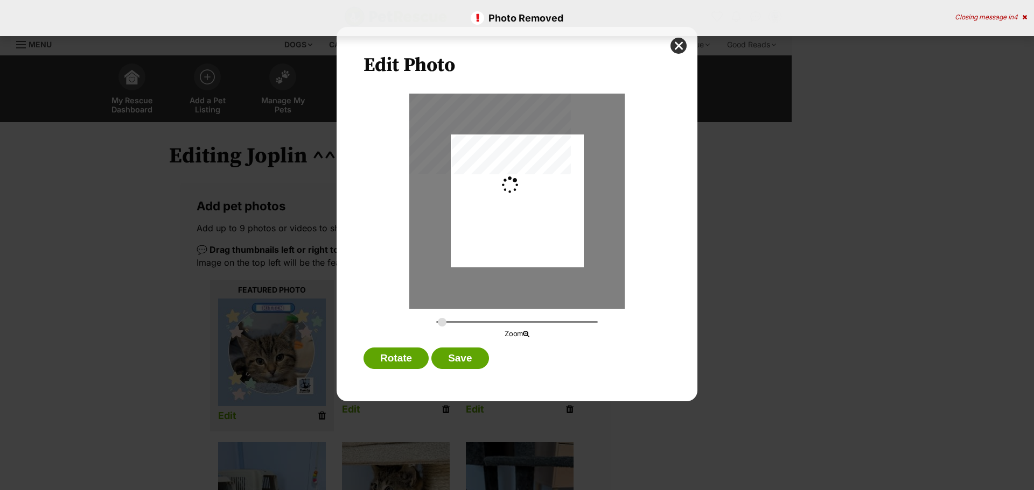
type input "0.2744"
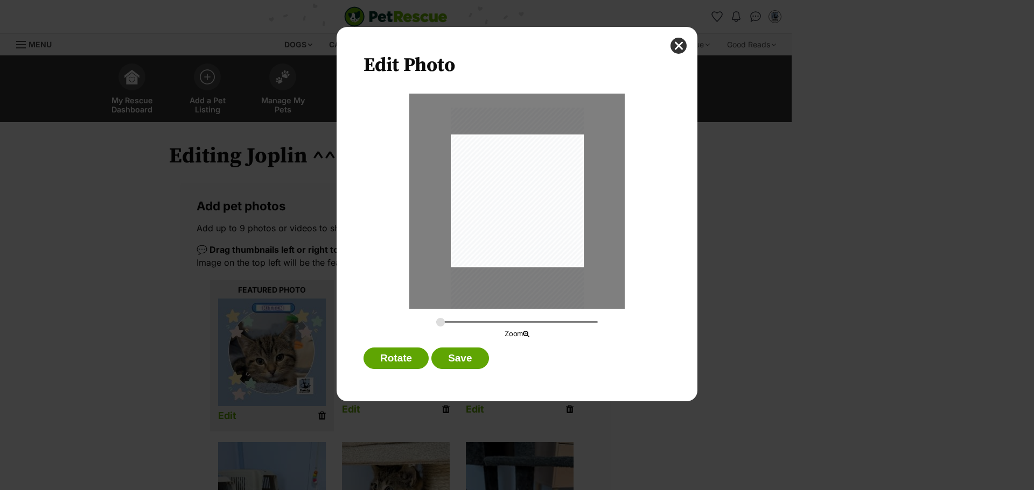
drag, startPoint x: 529, startPoint y: 191, endPoint x: 529, endPoint y: 215, distance: 24.8
click at [529, 215] on div "Dialog Window - Close (Press escape to close)" at bounding box center [517, 226] width 133 height 236
click at [468, 361] on button "Save" at bounding box center [459, 359] width 57 height 22
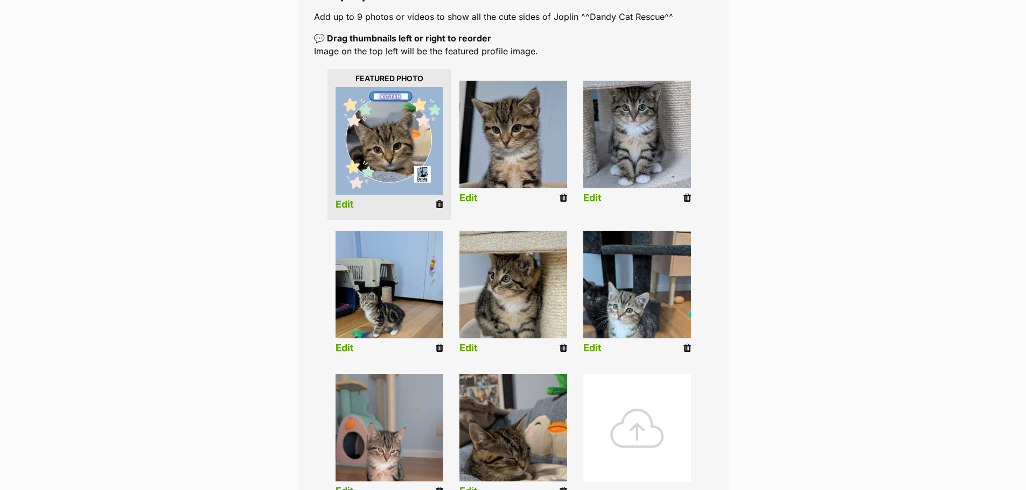
scroll to position [215, 0]
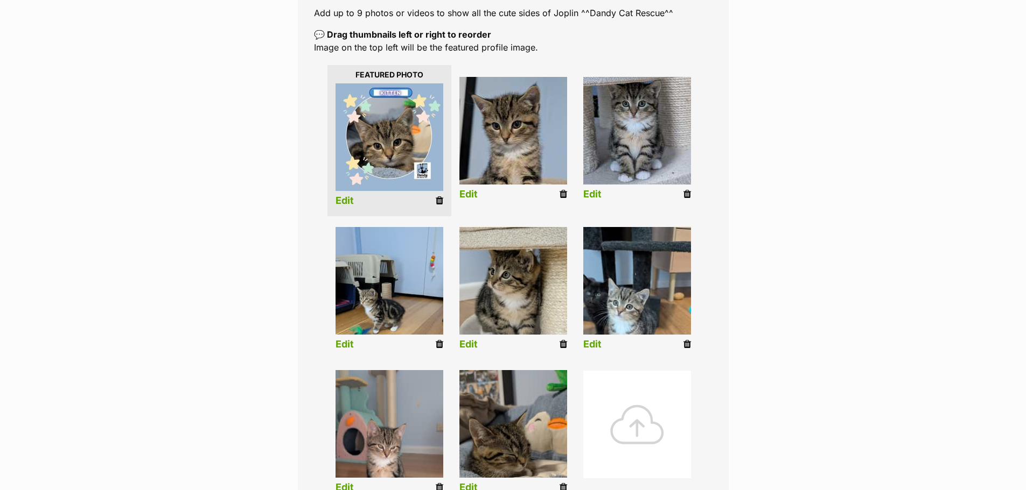
click at [348, 347] on link "Edit" at bounding box center [344, 344] width 18 height 11
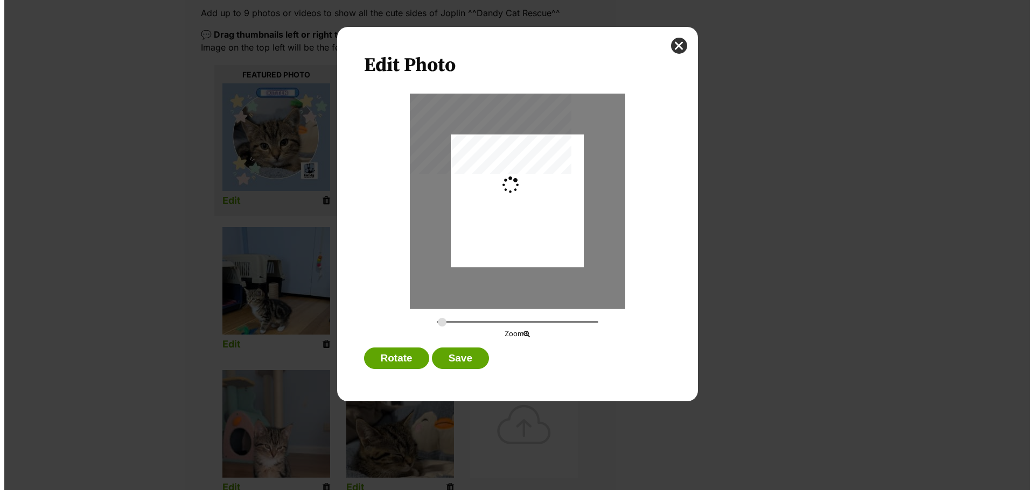
scroll to position [0, 0]
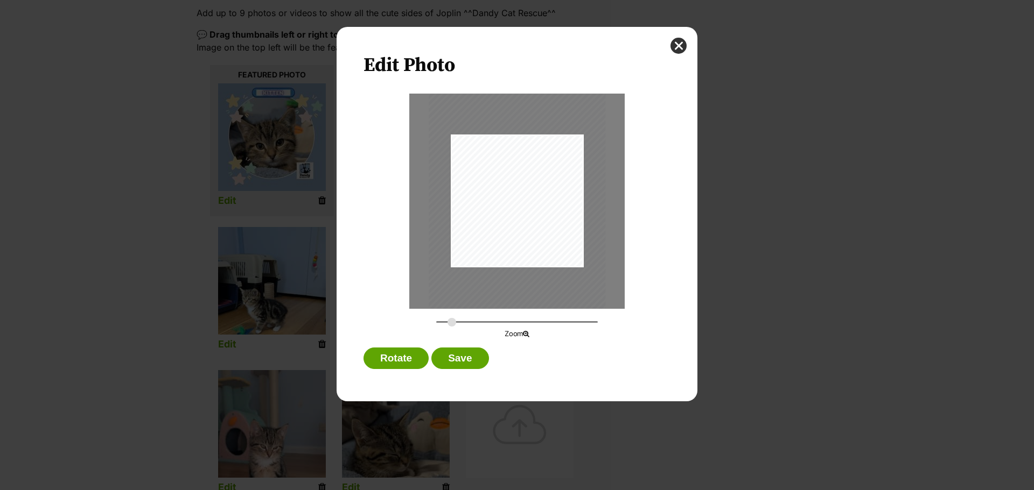
drag, startPoint x: 438, startPoint y: 323, endPoint x: 452, endPoint y: 321, distance: 13.5
click at [452, 321] on input "Dialog Window - Close (Press escape to close)" at bounding box center [517, 322] width 162 height 10
drag, startPoint x: 556, startPoint y: 182, endPoint x: 584, endPoint y: 195, distance: 30.3
click at [584, 195] on div "Dialog Window - Close (Press escape to close)" at bounding box center [538, 215] width 177 height 314
drag, startPoint x: 451, startPoint y: 320, endPoint x: 469, endPoint y: 321, distance: 17.8
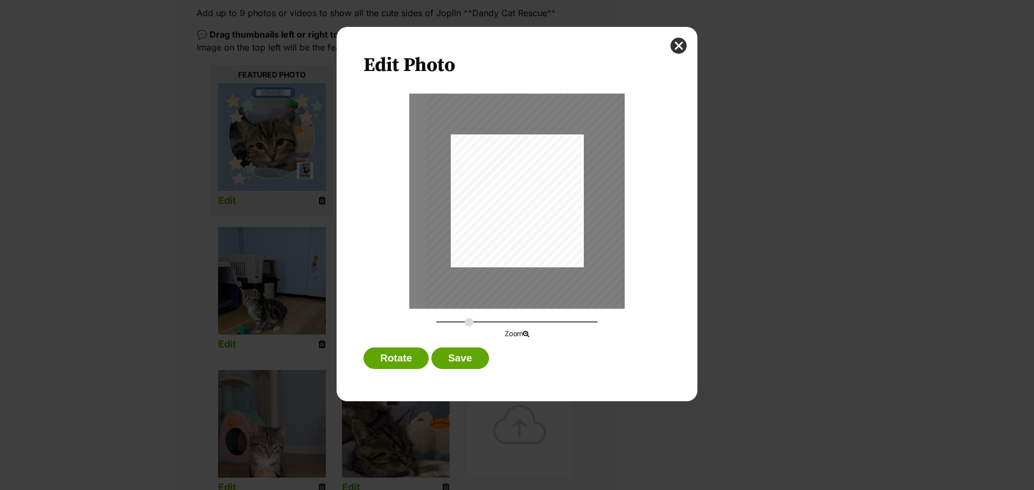
type input "0.5031"
click at [469, 321] on input "Dialog Window - Close (Press escape to close)" at bounding box center [517, 322] width 162 height 10
drag, startPoint x: 523, startPoint y: 234, endPoint x: 518, endPoint y: 242, distance: 9.4
click at [518, 242] on div "Dialog Window - Close (Press escape to close)" at bounding box center [542, 227] width 244 height 433
drag, startPoint x: 480, startPoint y: 362, endPoint x: 595, endPoint y: 358, distance: 115.8
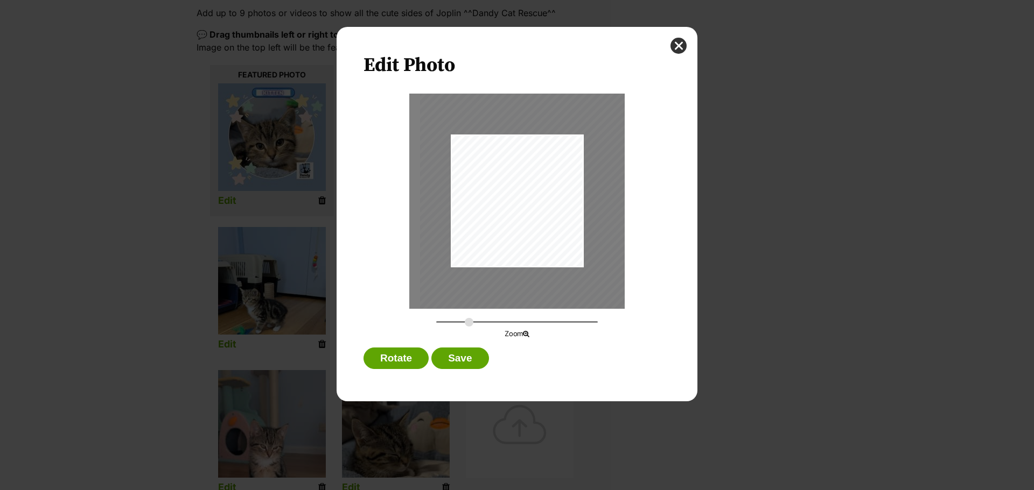
click at [481, 362] on button "Save" at bounding box center [459, 359] width 57 height 22
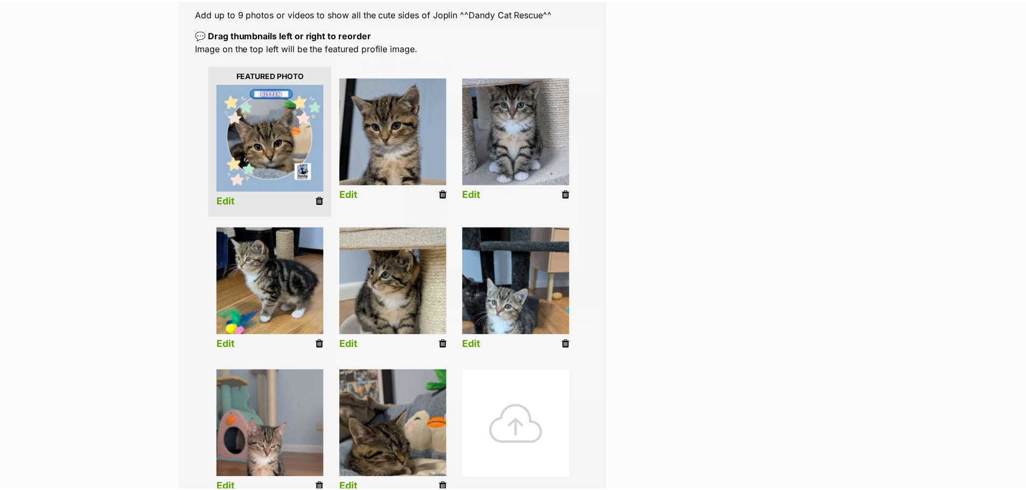
scroll to position [215, 0]
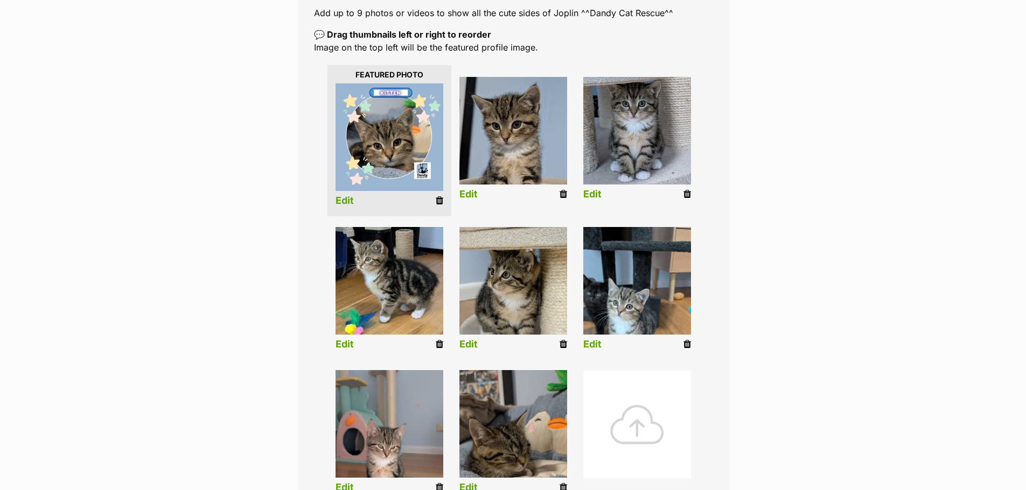
click at [474, 347] on link "Edit" at bounding box center [468, 344] width 18 height 11
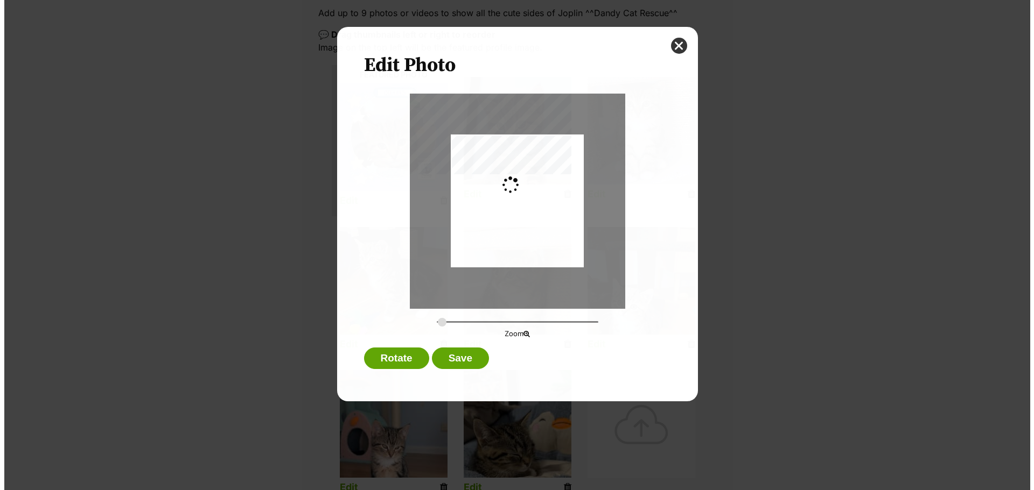
scroll to position [0, 0]
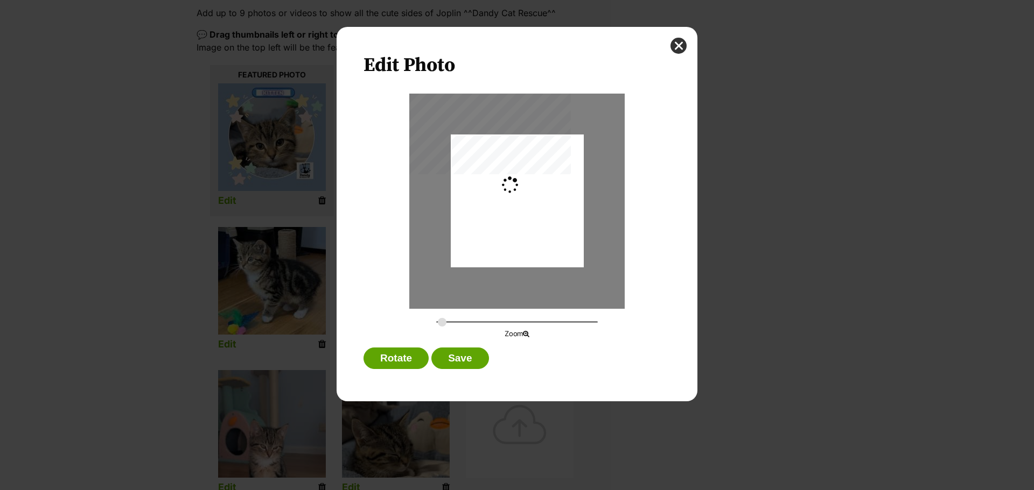
type input "0.2744"
drag, startPoint x: 558, startPoint y: 181, endPoint x: 554, endPoint y: 197, distance: 16.7
click at [554, 197] on div "Dialog Window - Close (Press escape to close)" at bounding box center [517, 226] width 133 height 236
drag, startPoint x: 465, startPoint y: 364, endPoint x: 479, endPoint y: 361, distance: 14.8
click at [465, 364] on button "Save" at bounding box center [459, 359] width 57 height 22
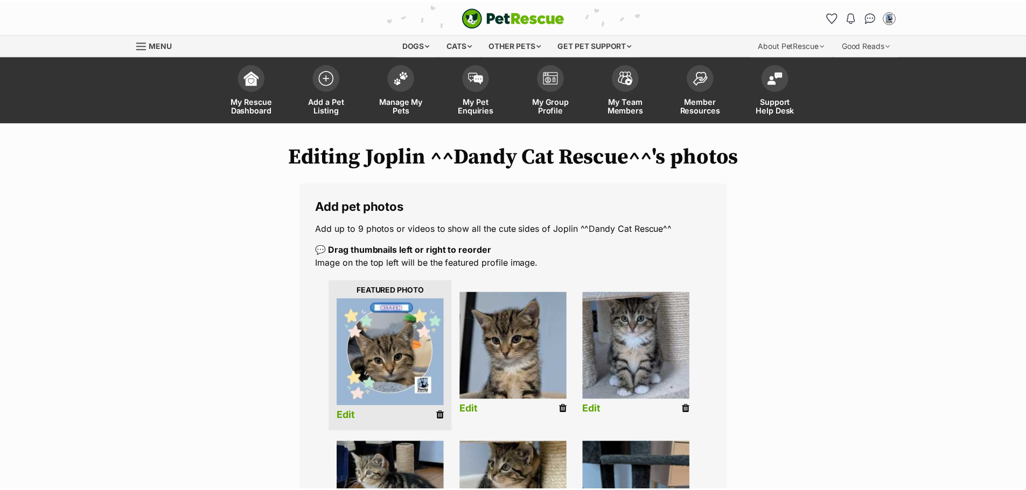
scroll to position [215, 0]
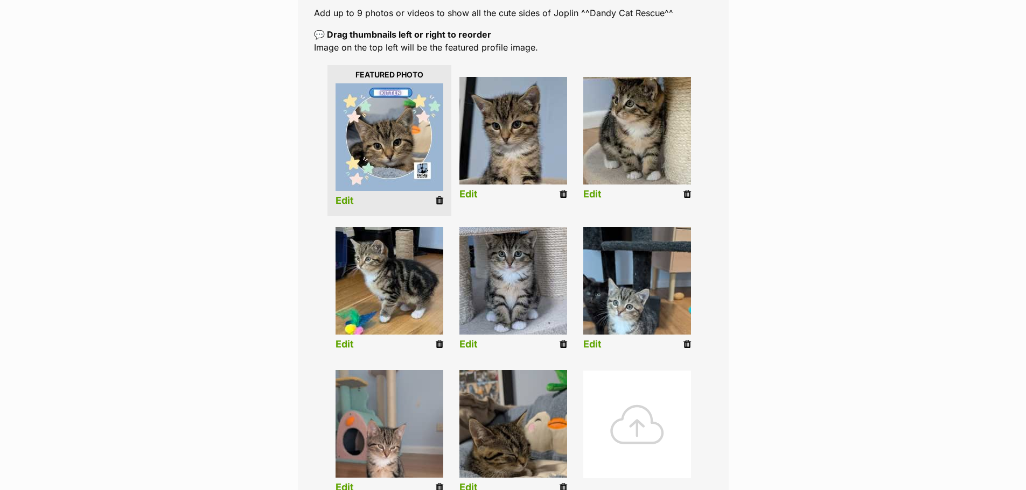
click at [590, 346] on link "Edit" at bounding box center [592, 344] width 18 height 11
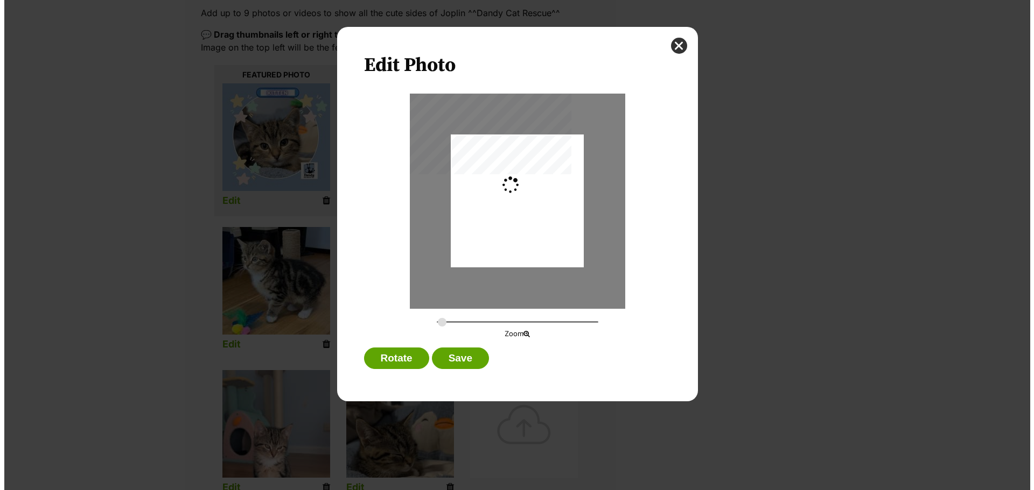
scroll to position [0, 0]
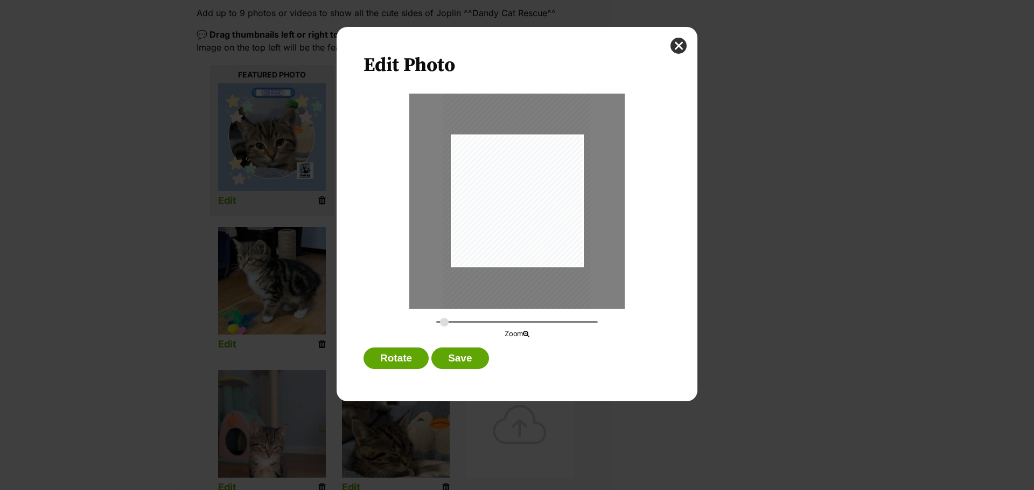
click at [444, 323] on input "Dialog Window - Close (Press escape to close)" at bounding box center [517, 322] width 162 height 10
drag, startPoint x: 576, startPoint y: 213, endPoint x: 594, endPoint y: 206, distance: 19.6
click at [594, 206] on div "Dialog Window - Close (Press escape to close)" at bounding box center [524, 194] width 148 height 262
click at [564, 206] on div "Dialog Window - Close (Press escape to close)" at bounding box center [524, 198] width 148 height 262
click at [439, 321] on input "Dialog Window - Close (Press escape to close)" at bounding box center [517, 322] width 162 height 10
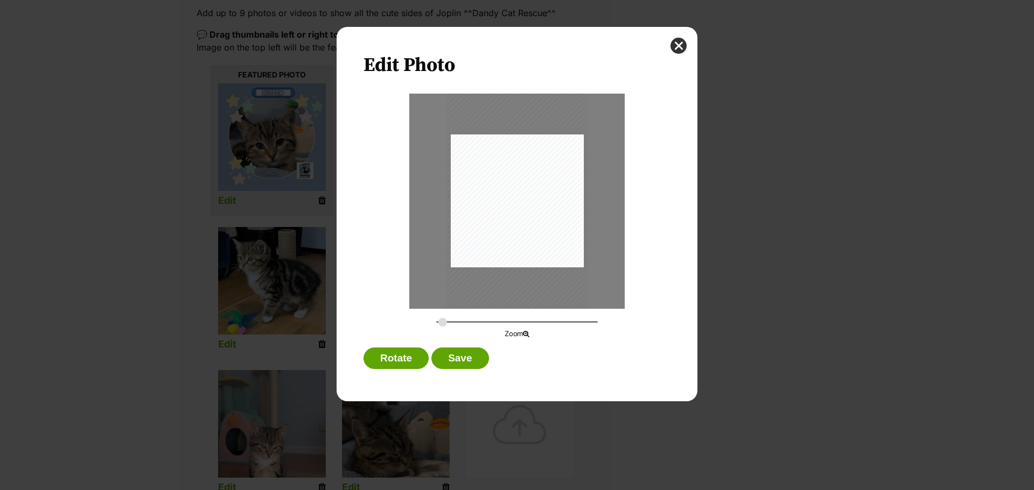
type input "0.2917"
click at [443, 324] on input "Dialog Window - Close (Press escape to close)" at bounding box center [517, 322] width 162 height 10
click at [478, 355] on button "Save" at bounding box center [459, 359] width 57 height 22
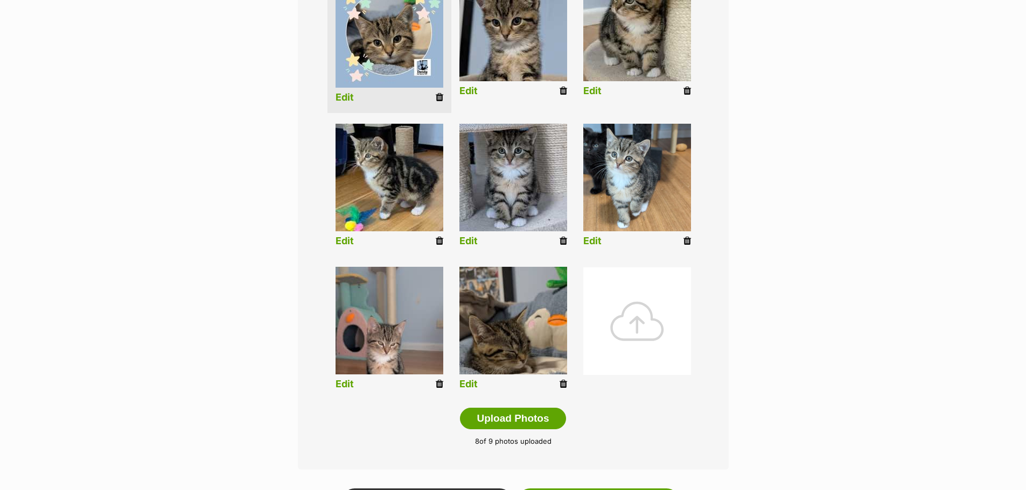
scroll to position [323, 0]
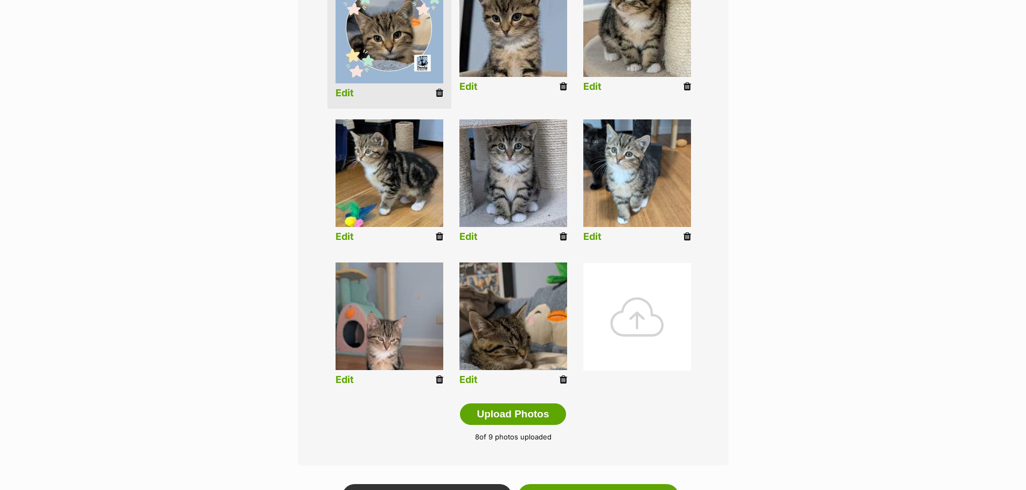
drag, startPoint x: 341, startPoint y: 381, endPoint x: 347, endPoint y: 377, distance: 6.7
click at [341, 381] on link "Edit" at bounding box center [344, 380] width 18 height 11
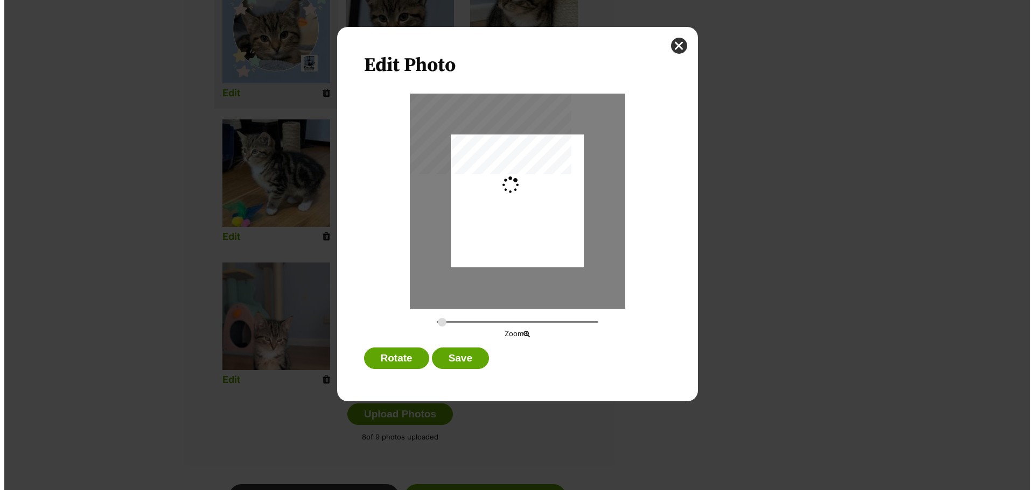
scroll to position [0, 0]
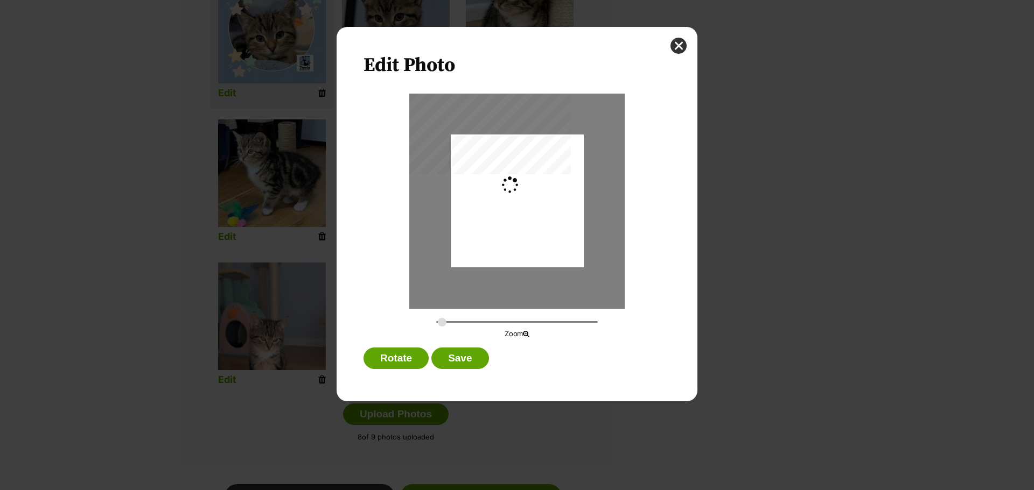
type input "0.2744"
click at [460, 359] on button "Save" at bounding box center [459, 359] width 57 height 22
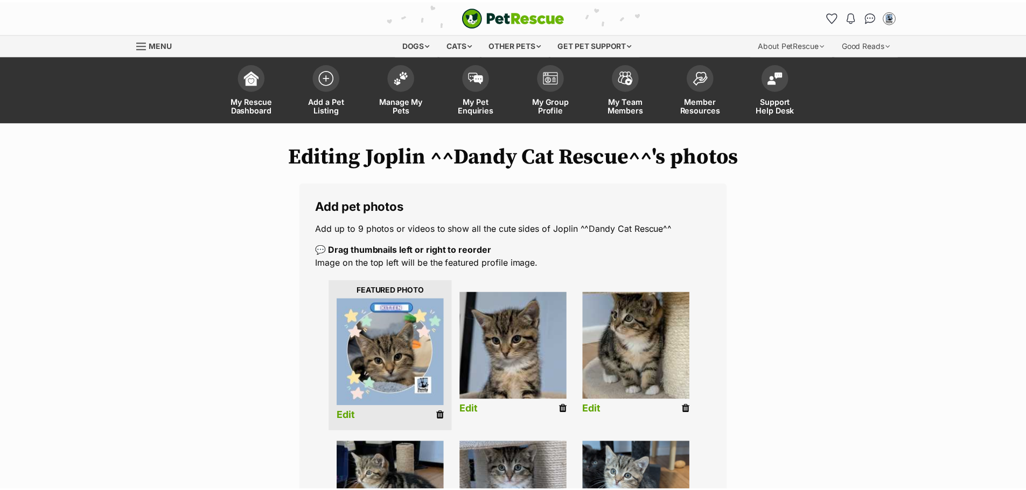
scroll to position [323, 0]
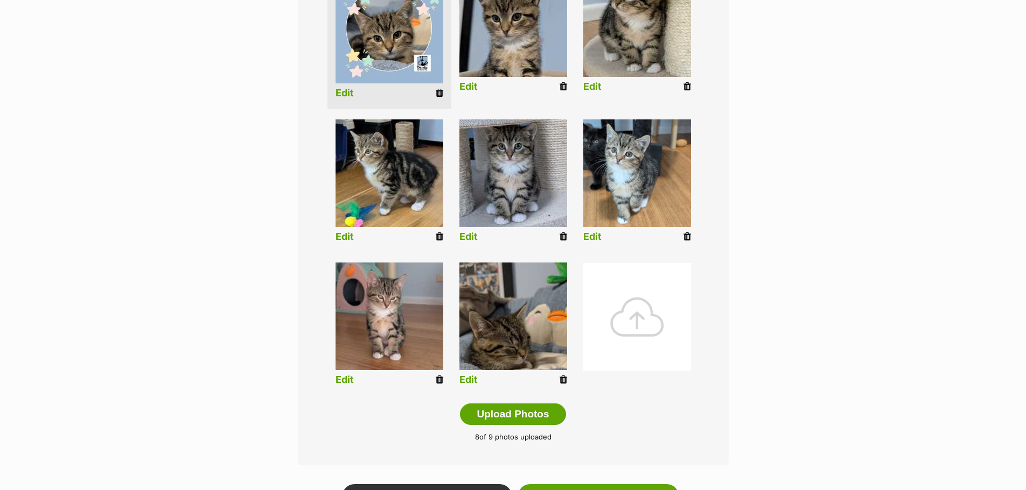
click at [437, 379] on icon at bounding box center [440, 380] width 8 height 10
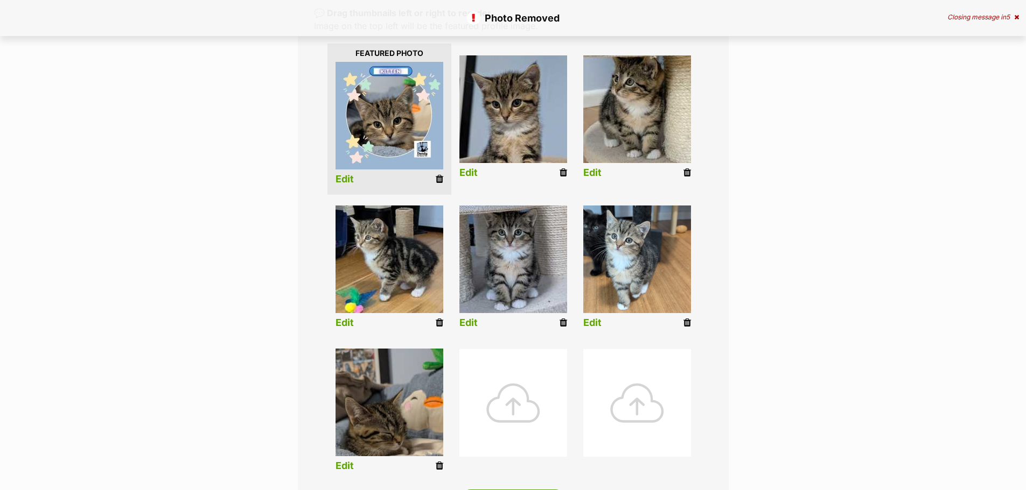
scroll to position [323, 0]
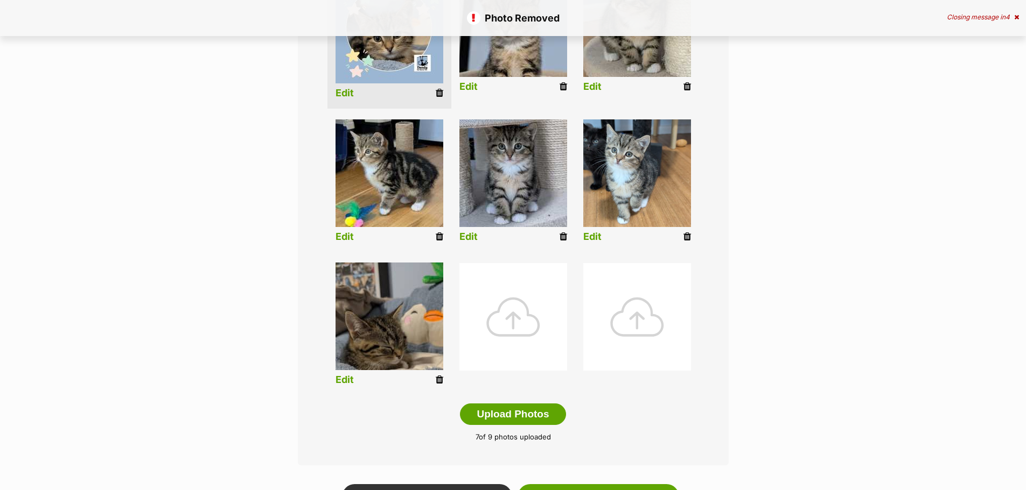
click at [342, 380] on link "Edit" at bounding box center [344, 380] width 18 height 11
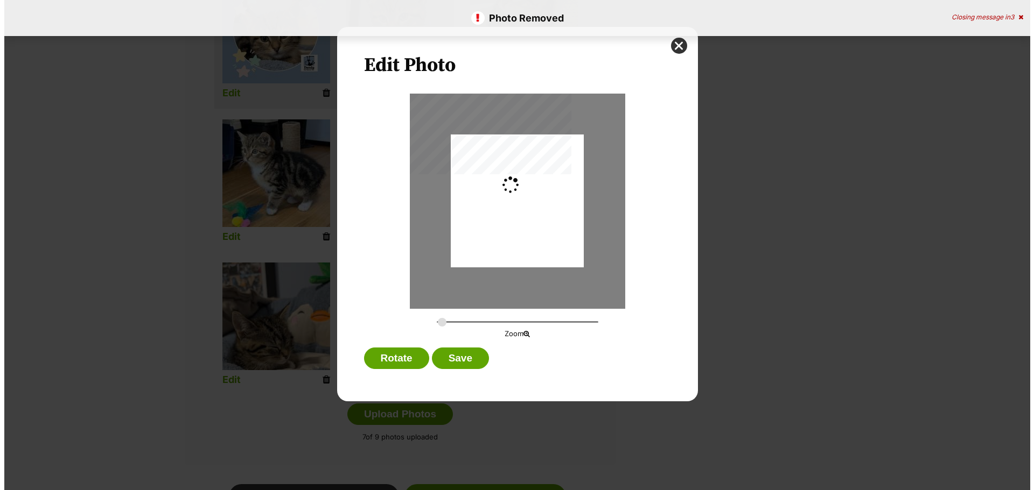
scroll to position [0, 0]
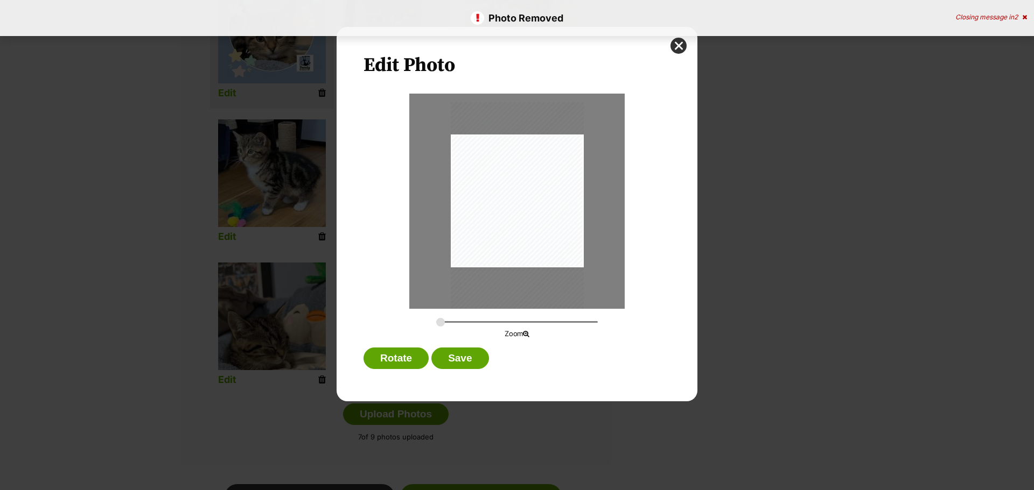
drag, startPoint x: 527, startPoint y: 207, endPoint x: 529, endPoint y: 228, distance: 21.6
click at [529, 228] on div "Dialog Window - Close (Press escape to close)" at bounding box center [517, 220] width 133 height 236
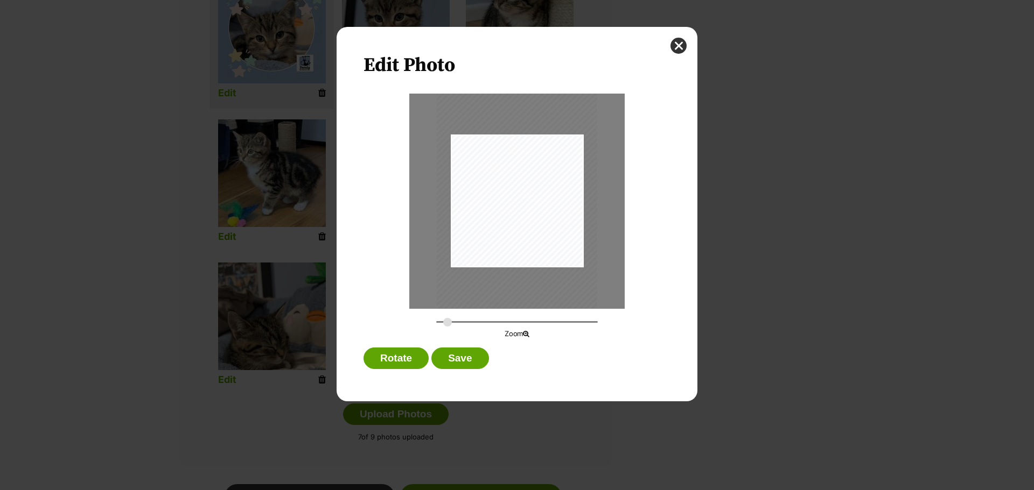
drag, startPoint x: 441, startPoint y: 322, endPoint x: 447, endPoint y: 322, distance: 6.5
click at [447, 322] on input "Dialog Window - Close (Press escape to close)" at bounding box center [517, 322] width 162 height 10
drag, startPoint x: 523, startPoint y: 251, endPoint x: 535, endPoint y: 254, distance: 12.7
click at [535, 254] on div "Dialog Window - Close (Press escape to close)" at bounding box center [529, 231] width 160 height 285
type input "0.365"
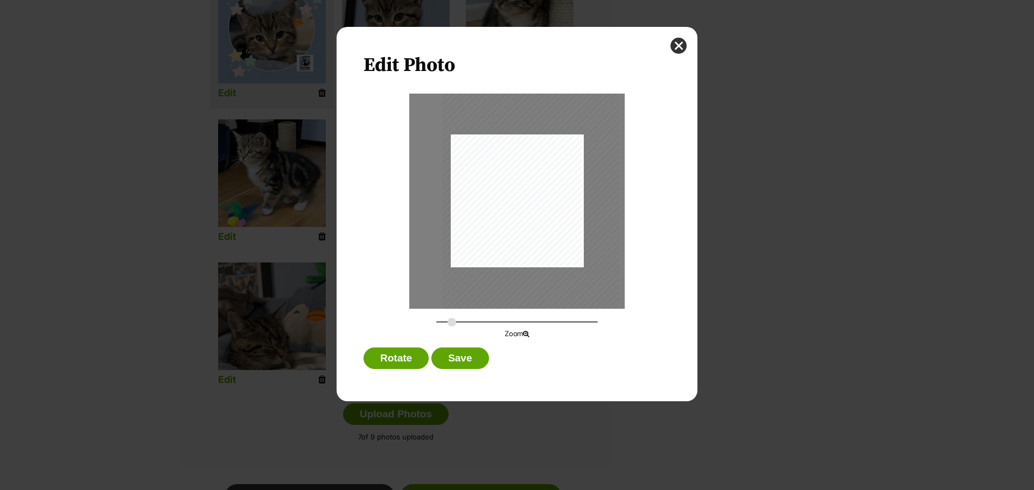
click at [452, 324] on input "Dialog Window - Close (Press escape to close)" at bounding box center [517, 322] width 162 height 10
click at [544, 243] on div "Dialog Window - Close (Press escape to close)" at bounding box center [530, 239] width 177 height 314
click at [464, 358] on button "Save" at bounding box center [459, 359] width 57 height 22
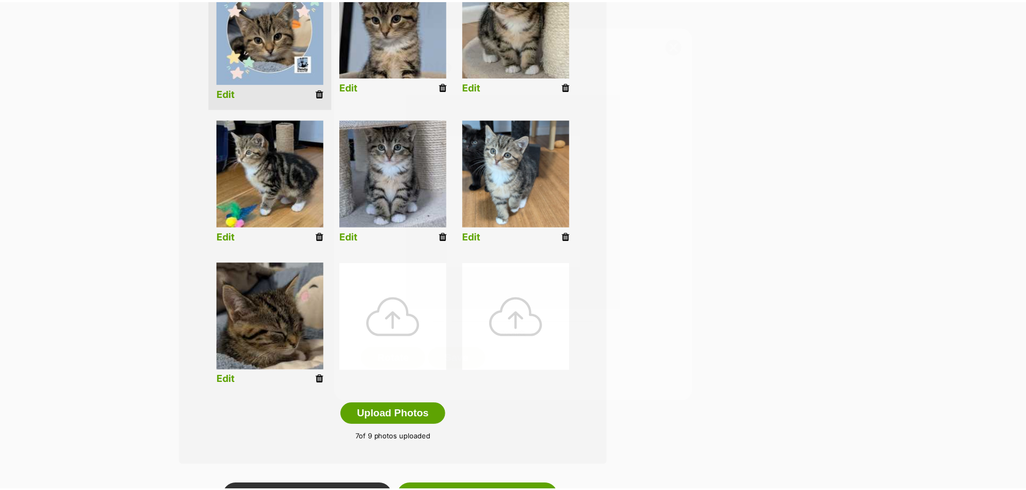
scroll to position [323, 0]
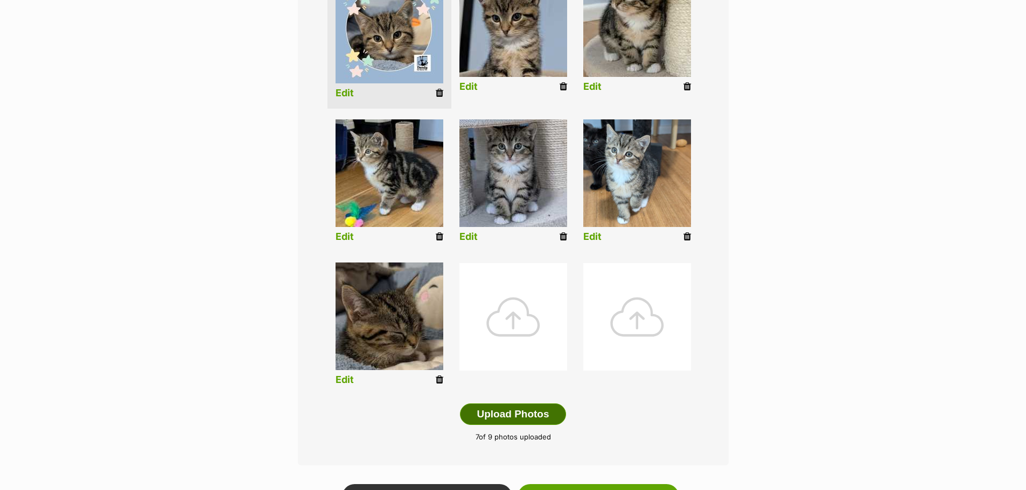
click at [520, 412] on button "Upload Photos" at bounding box center [513, 415] width 106 height 22
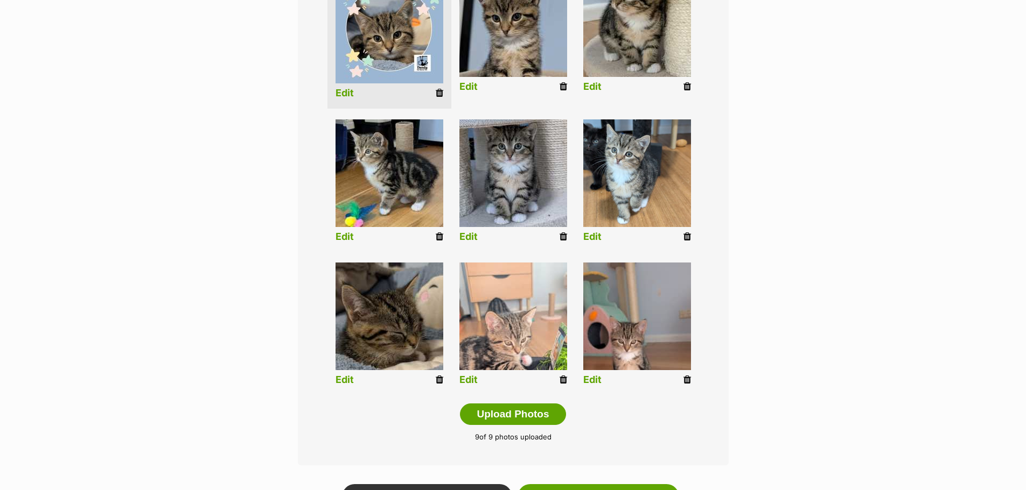
click at [466, 382] on link "Edit" at bounding box center [468, 380] width 18 height 11
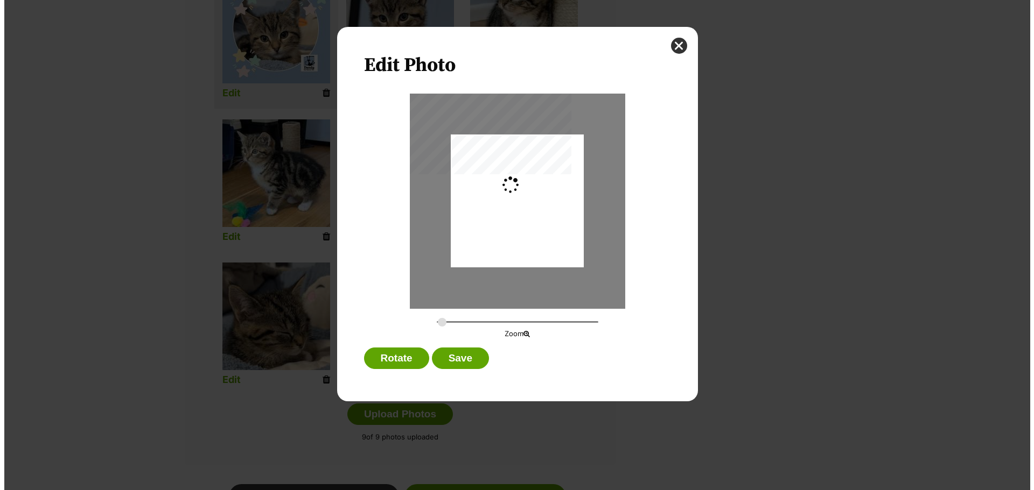
scroll to position [0, 0]
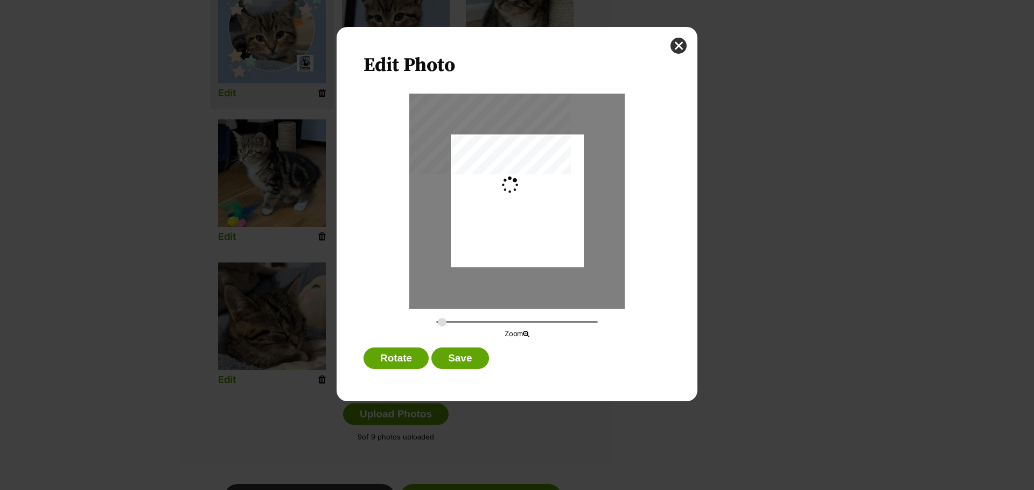
type input "0.2744"
drag, startPoint x: 544, startPoint y: 180, endPoint x: 544, endPoint y: 193, distance: 12.9
click at [544, 193] on div "Dialog Window - Close (Press escape to close)" at bounding box center [517, 214] width 133 height 236
click at [472, 356] on button "Save" at bounding box center [459, 359] width 57 height 22
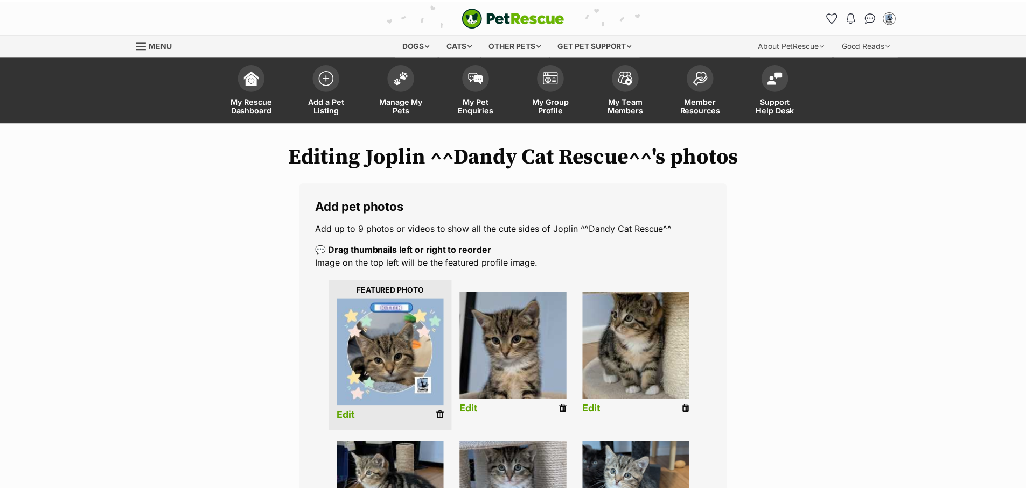
scroll to position [323, 0]
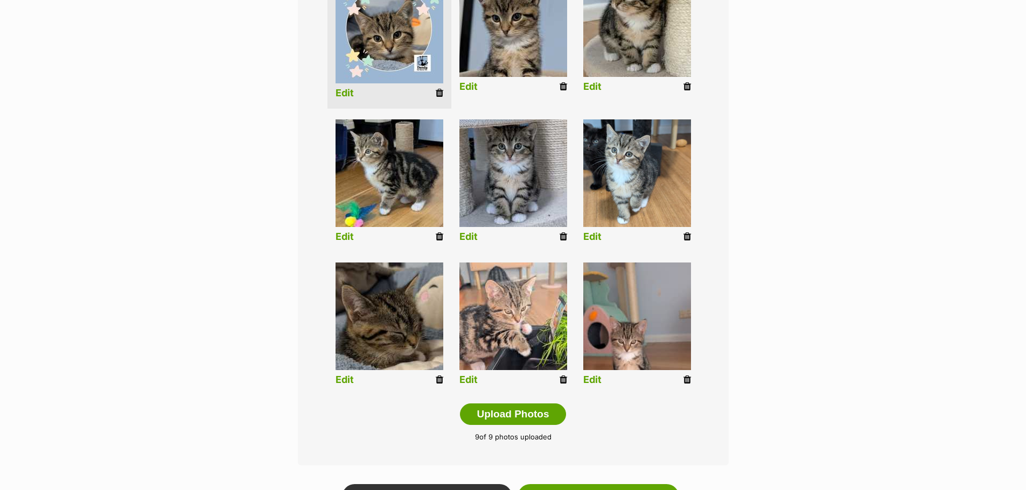
click at [590, 379] on link "Edit" at bounding box center [592, 380] width 18 height 11
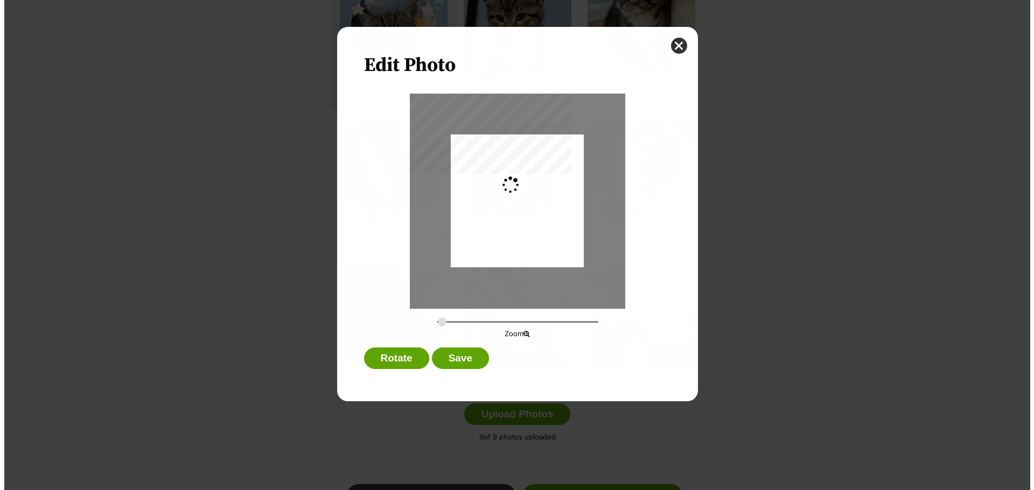
scroll to position [0, 0]
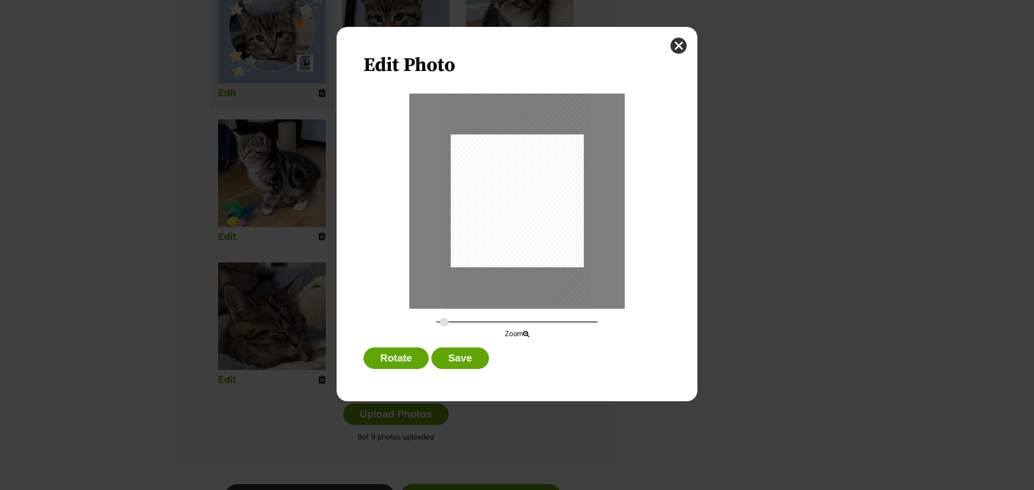
type input "0.3046"
click at [444, 322] on input "Dialog Window - Close (Press escape to close)" at bounding box center [517, 322] width 162 height 10
drag, startPoint x: 482, startPoint y: 360, endPoint x: 489, endPoint y: 357, distance: 7.0
click at [483, 359] on button "Save" at bounding box center [459, 359] width 57 height 22
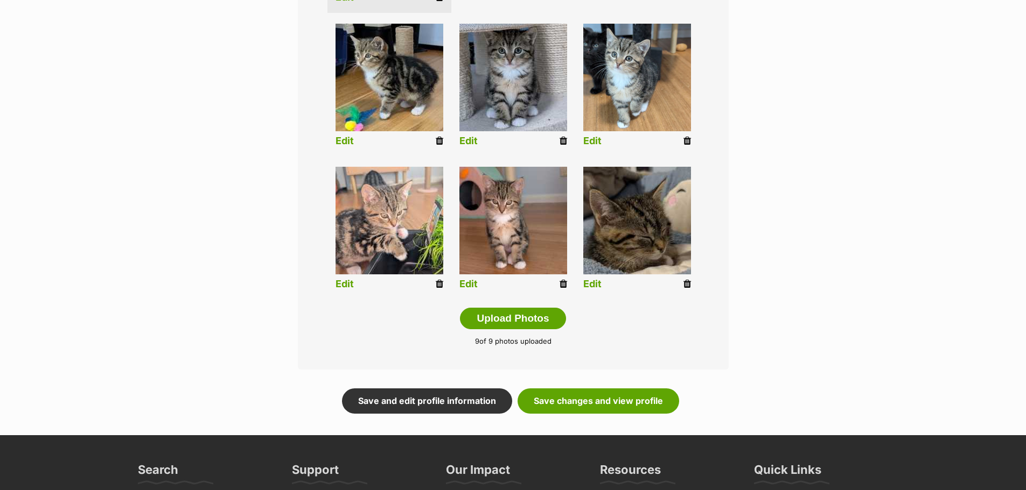
scroll to position [485, 0]
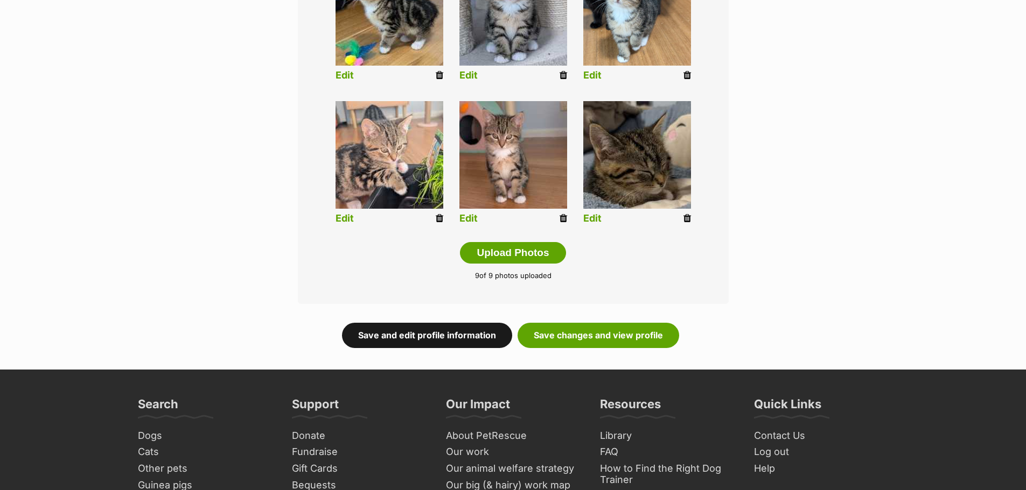
click at [453, 338] on link "Save and edit profile information" at bounding box center [427, 335] width 170 height 25
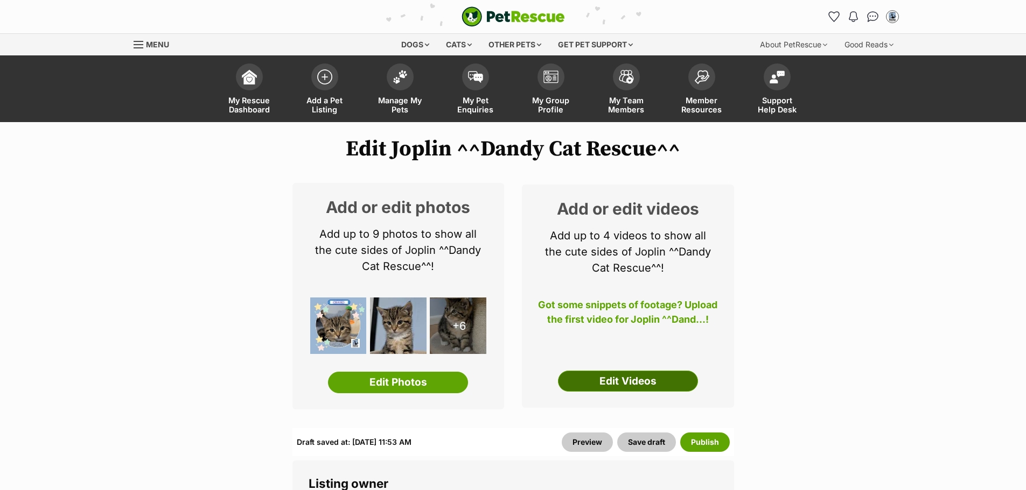
click at [628, 398] on div "Add or edit videos Add up to 4 videos to show all the cute sides of Joplin ^^Da…" at bounding box center [628, 297] width 212 height 224
click at [635, 379] on link "Edit Videos" at bounding box center [628, 382] width 140 height 22
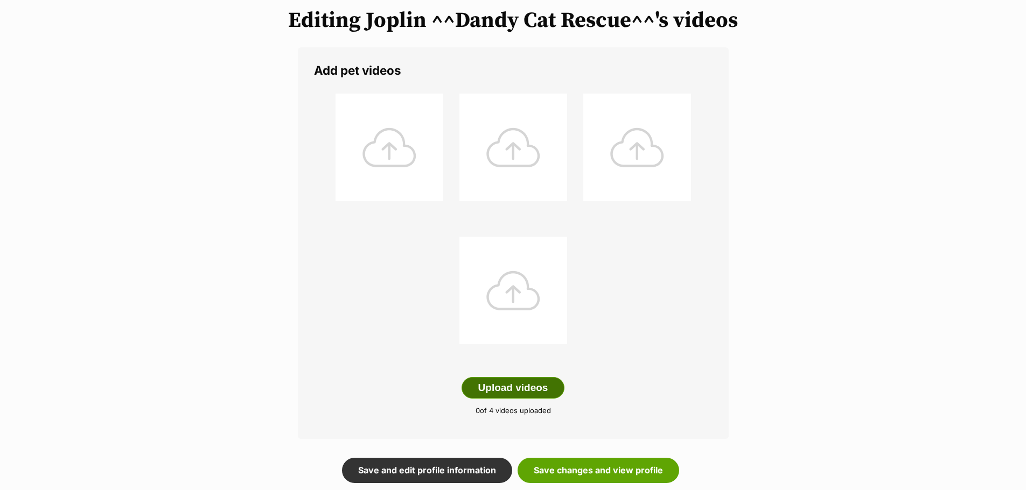
scroll to position [215, 0]
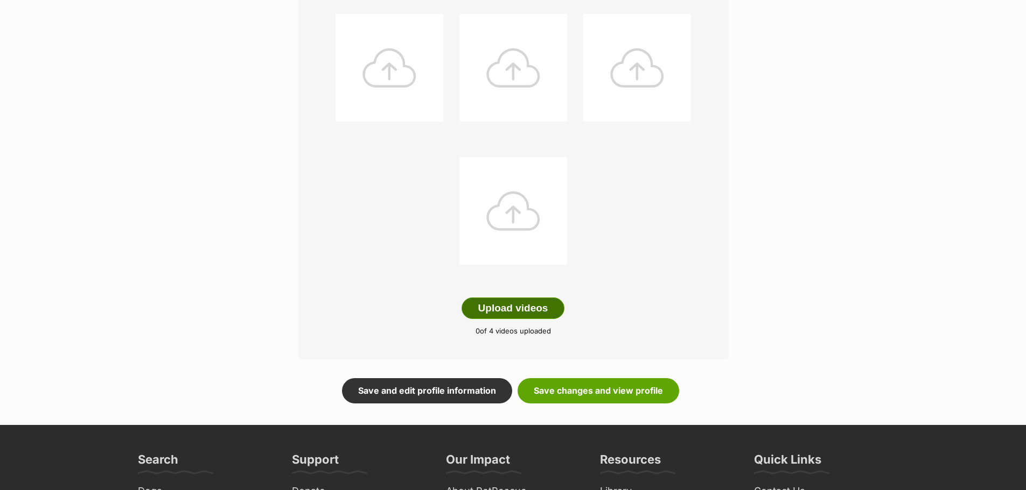
click at [502, 310] on button "Upload videos" at bounding box center [512, 309] width 103 height 22
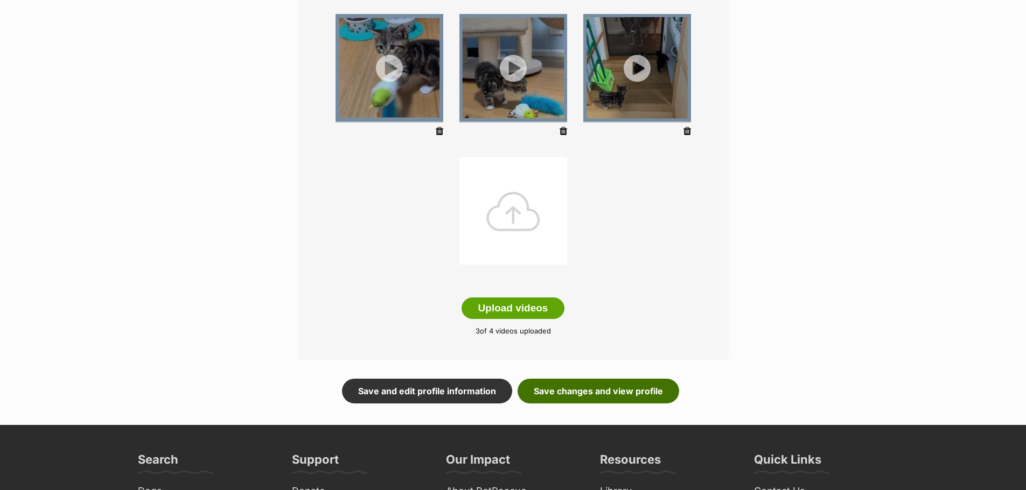
click at [577, 390] on link "Save changes and view profile" at bounding box center [598, 391] width 162 height 25
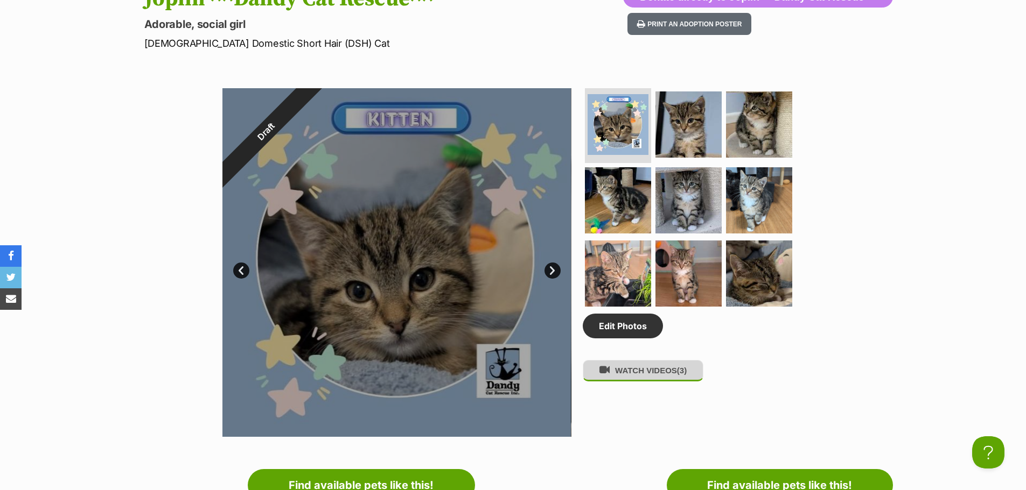
click at [654, 374] on button "WATCH VIDEOS (3)" at bounding box center [643, 370] width 121 height 21
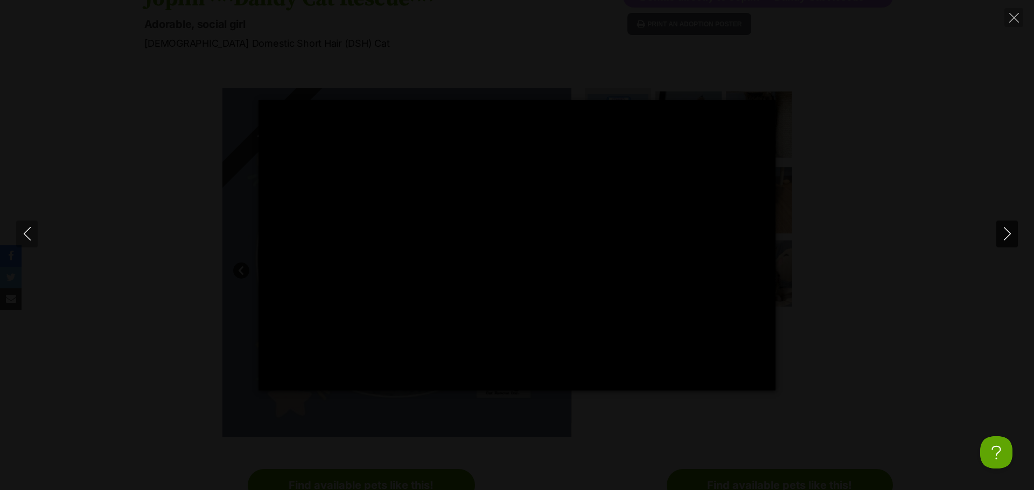
click at [1005, 234] on icon "Next" at bounding box center [1006, 233] width 13 height 13
type input "49.67"
click at [1005, 234] on icon "Next" at bounding box center [1006, 233] width 13 height 13
type input "59.91"
click at [1013, 18] on icon "Close" at bounding box center [1014, 18] width 10 height 10
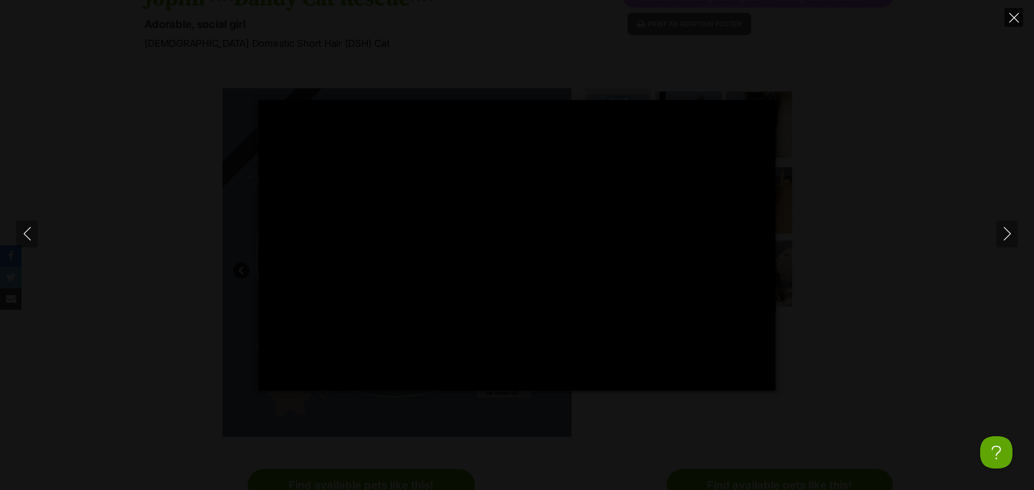
type input "63.12"
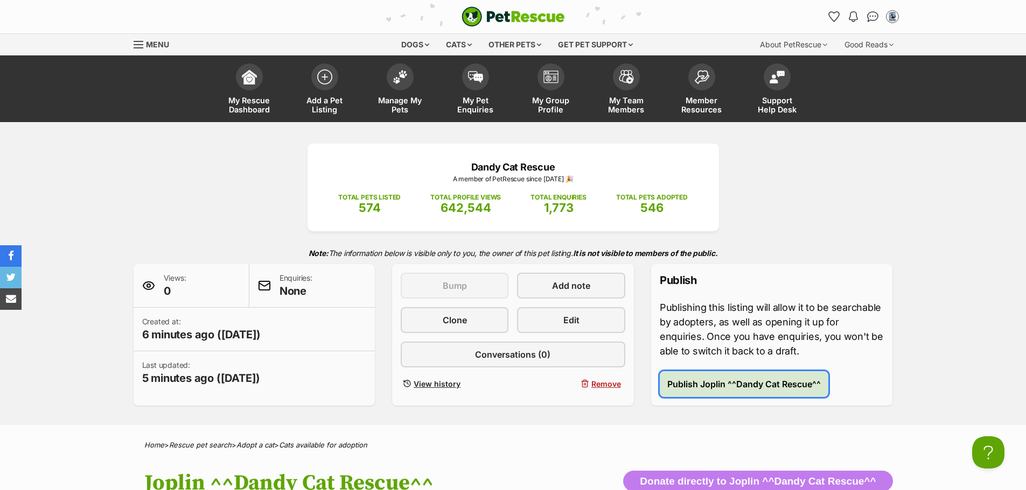
click at [749, 381] on span "Publish Joplin ^^Dandy Cat Rescue^^" at bounding box center [743, 384] width 153 height 13
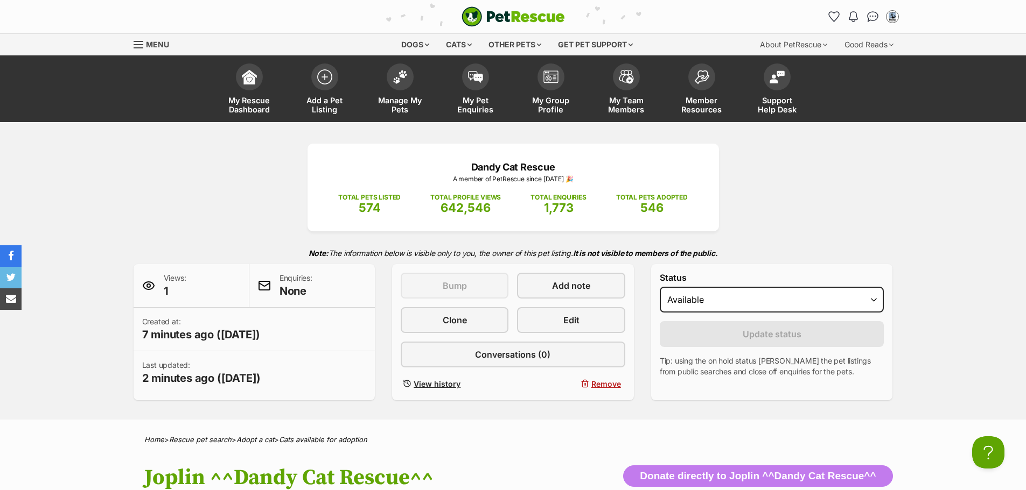
click at [117, 165] on div "Dandy Cat Rescue A member of PetRescue since 2018 🎉 TOTAL PETS LISTED 574 TOTAL…" at bounding box center [513, 271] width 1026 height 298
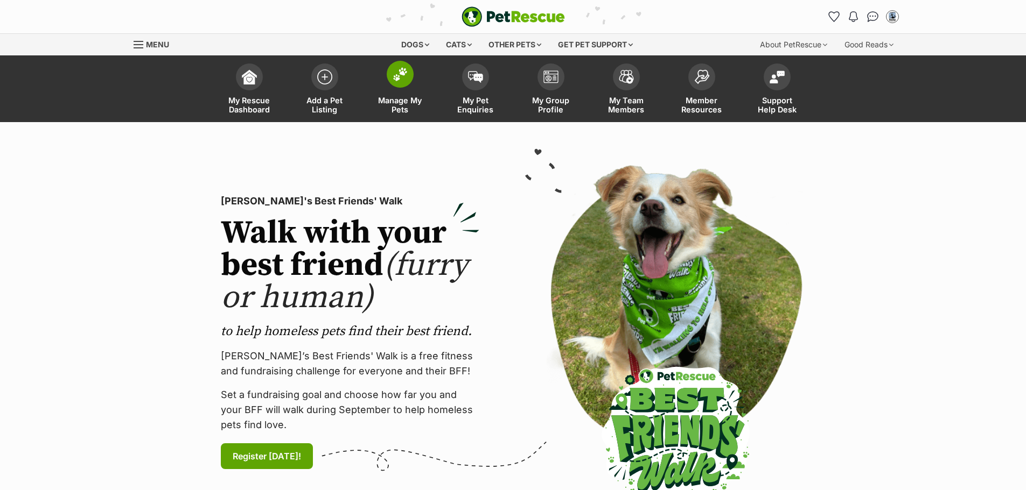
drag, startPoint x: 400, startPoint y: 79, endPoint x: 415, endPoint y: 85, distance: 16.4
click at [401, 79] on img at bounding box center [400, 74] width 15 height 14
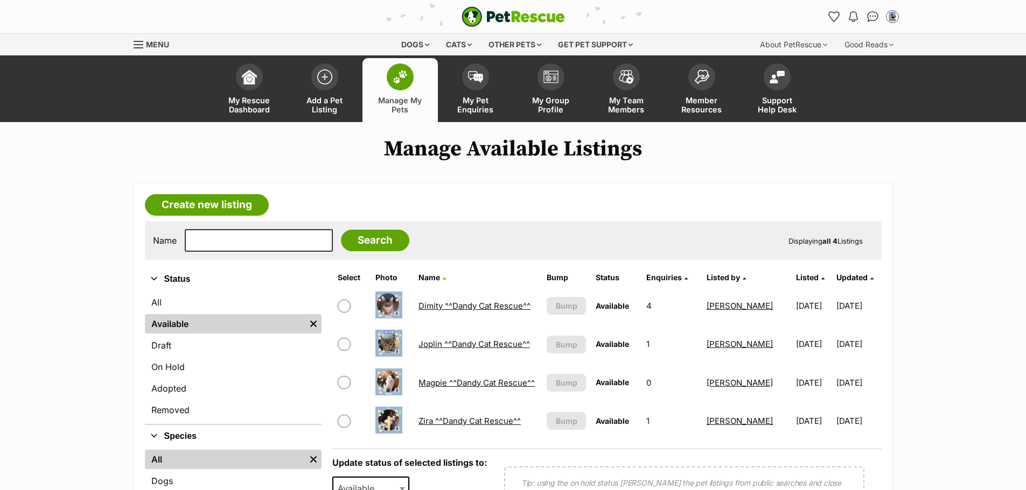
click at [441, 381] on link "Magpie ^^Dandy Cat Rescue^^" at bounding box center [476, 383] width 116 height 10
